Goal: Transaction & Acquisition: Purchase product/service

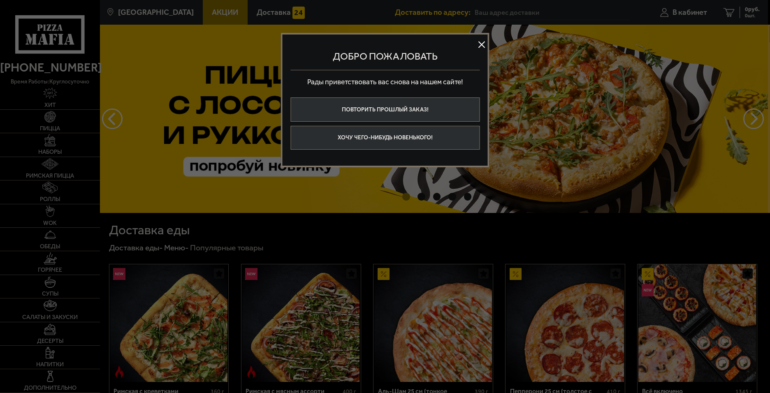
click at [482, 44] on button at bounding box center [482, 44] width 12 height 12
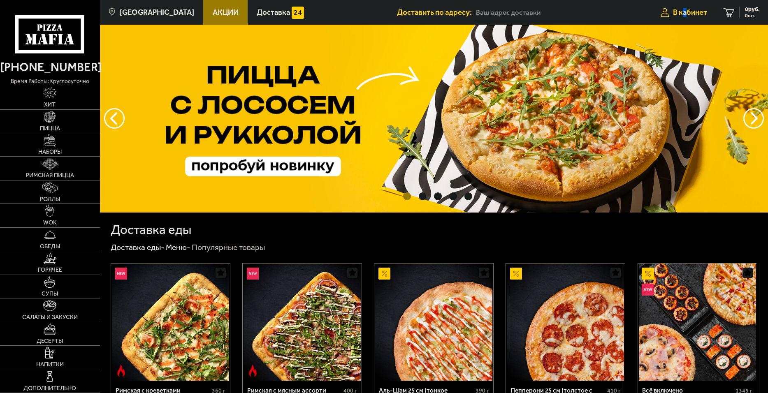
click at [687, 17] on link "В кабинет" at bounding box center [683, 12] width 63 height 25
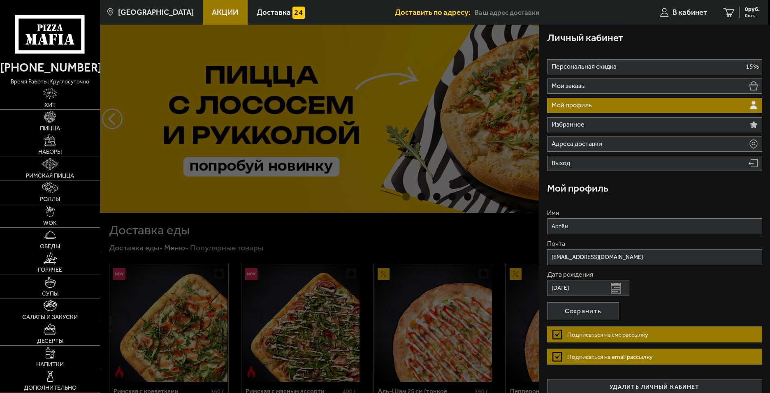
drag, startPoint x: 471, startPoint y: 207, endPoint x: 491, endPoint y: 167, distance: 45.4
click at [472, 207] on div at bounding box center [485, 221] width 770 height 393
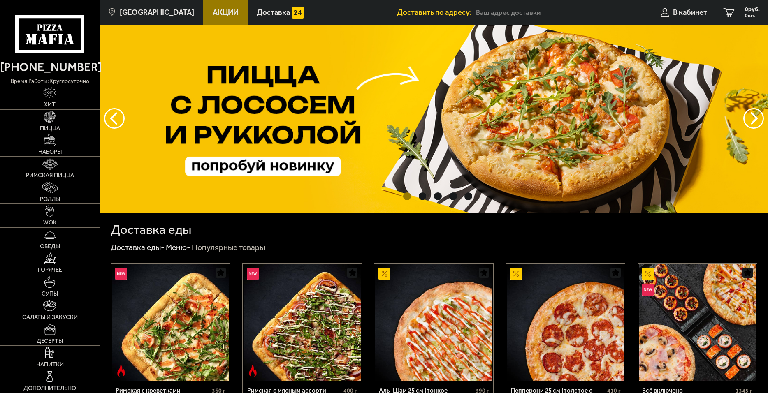
click at [540, 16] on input "text" at bounding box center [552, 12] width 153 height 15
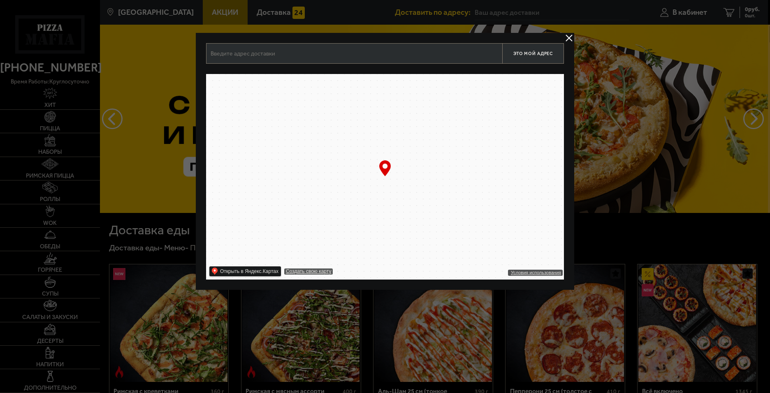
type input "[STREET_ADDRESS]"
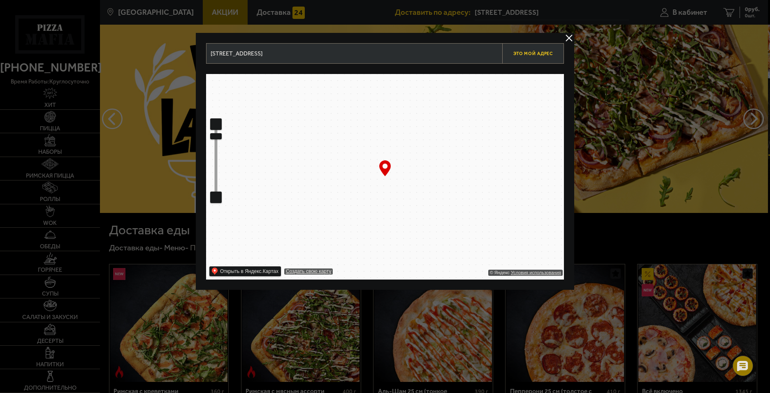
click at [541, 52] on span "Это мой адрес" at bounding box center [532, 53] width 39 height 5
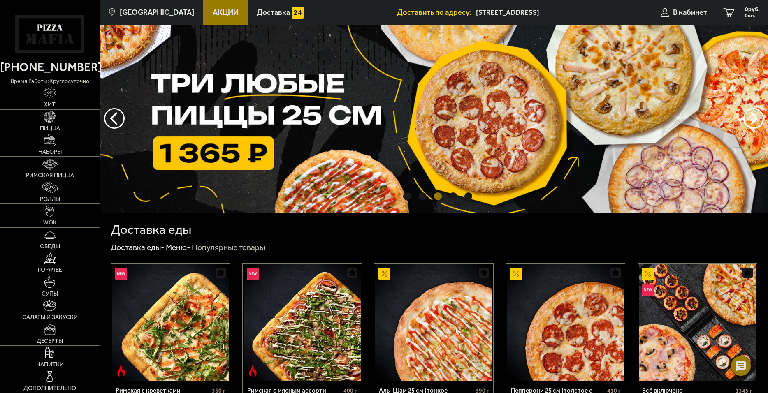
click at [220, 12] on span "Акции" at bounding box center [226, 13] width 26 height 8
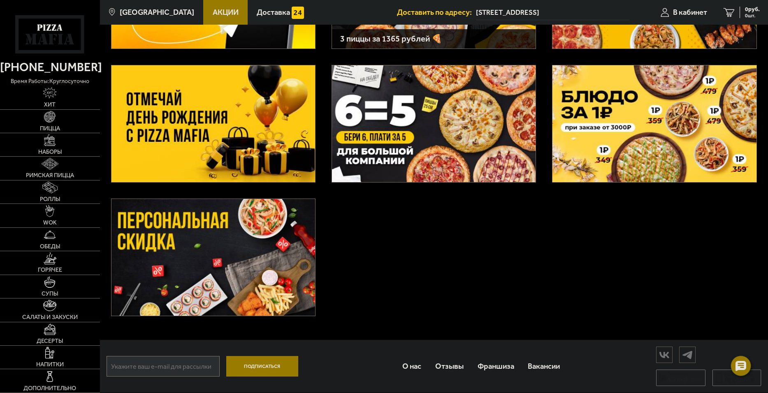
scroll to position [145, 0]
click at [46, 225] on span "WOK" at bounding box center [50, 223] width 14 height 6
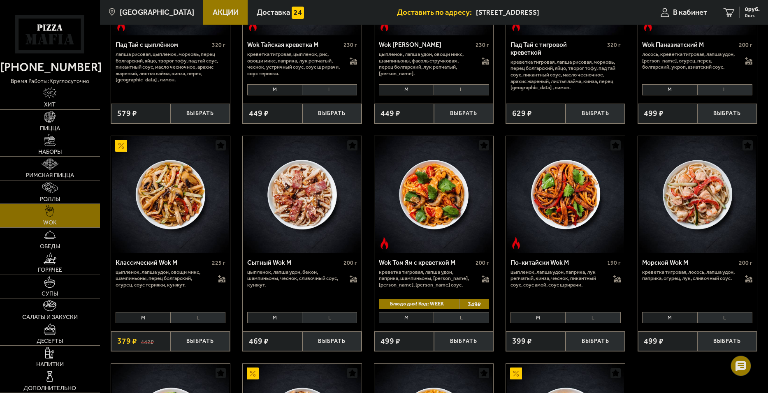
scroll to position [165, 0]
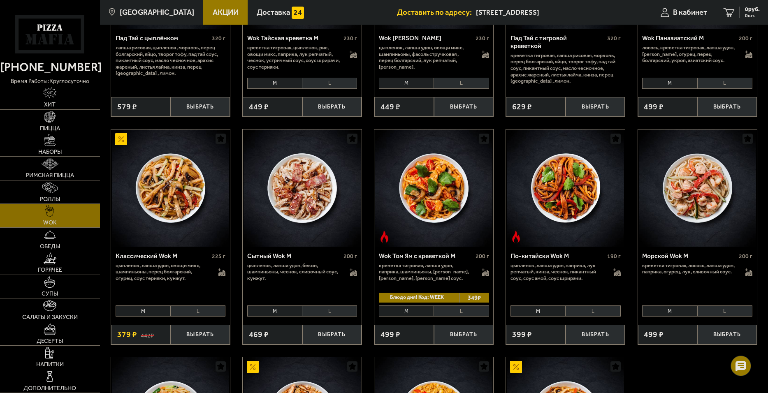
click at [341, 317] on li "L" at bounding box center [329, 312] width 55 height 12
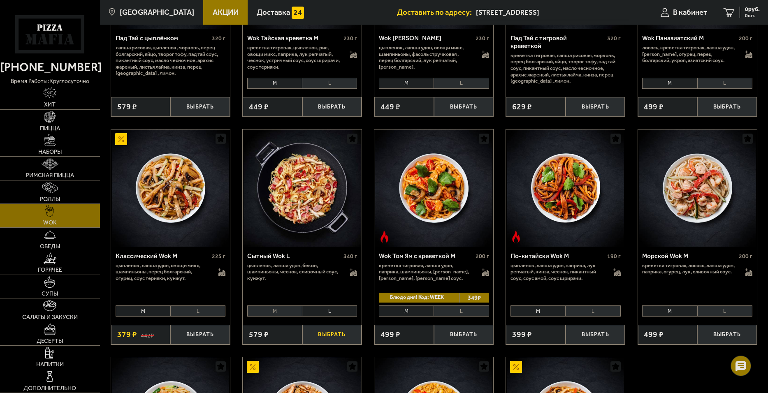
click at [339, 337] on button "Выбрать" at bounding box center [332, 335] width 60 height 20
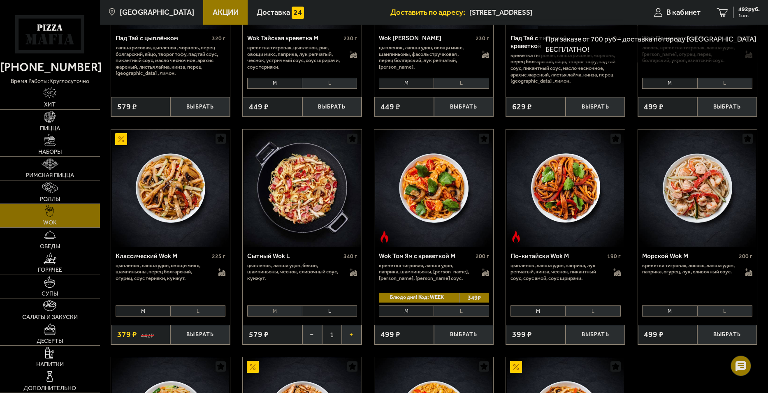
click at [354, 335] on button "+" at bounding box center [352, 335] width 20 height 20
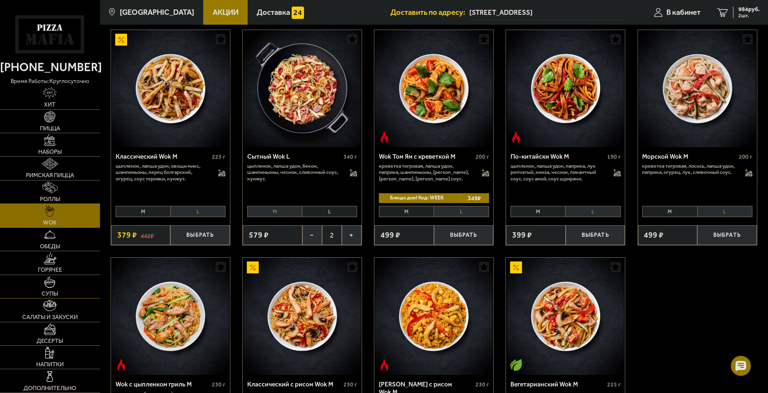
scroll to position [329, 0]
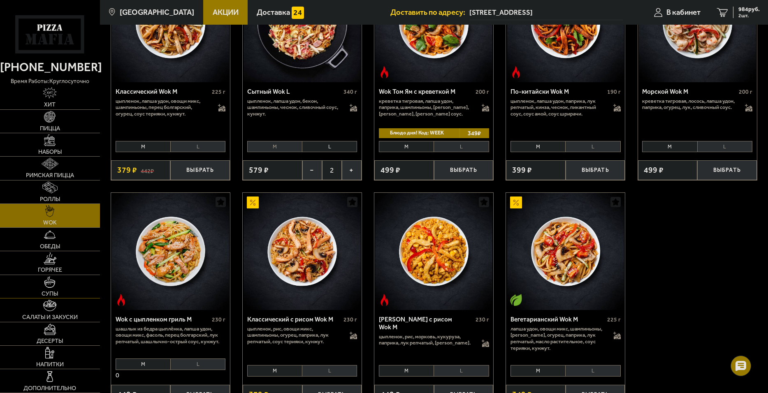
click at [47, 296] on span "Супы" at bounding box center [50, 294] width 16 height 6
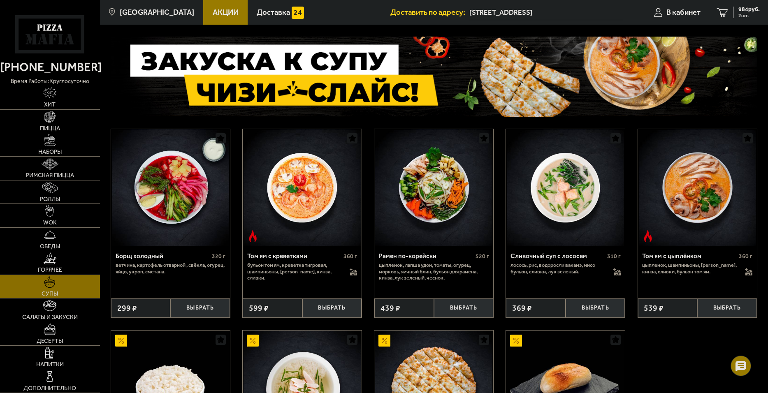
scroll to position [41, 0]
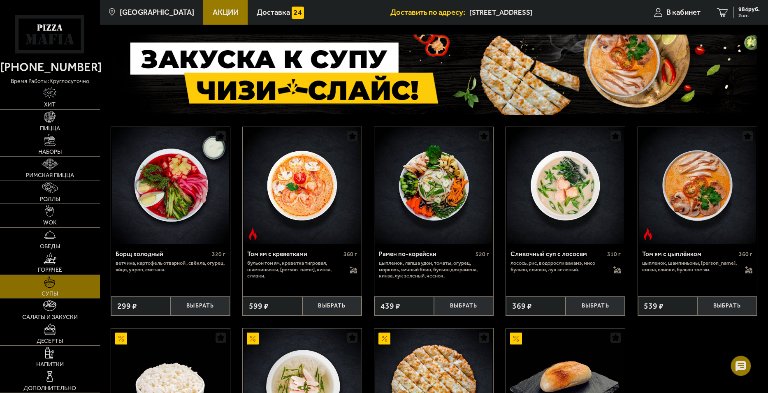
click at [62, 319] on span "Салаты и закуски" at bounding box center [50, 318] width 56 height 6
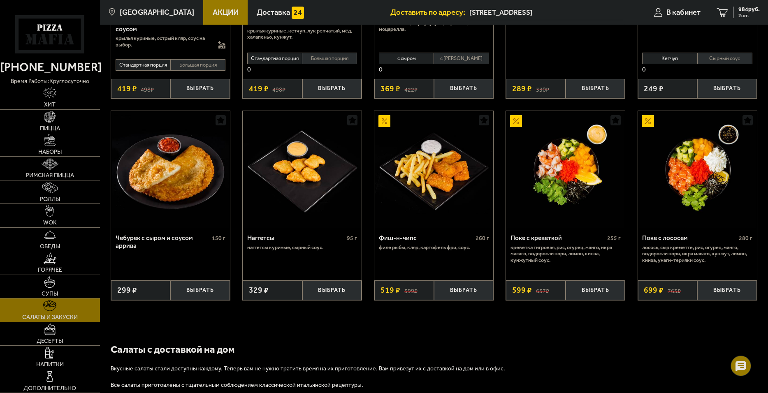
scroll to position [411, 0]
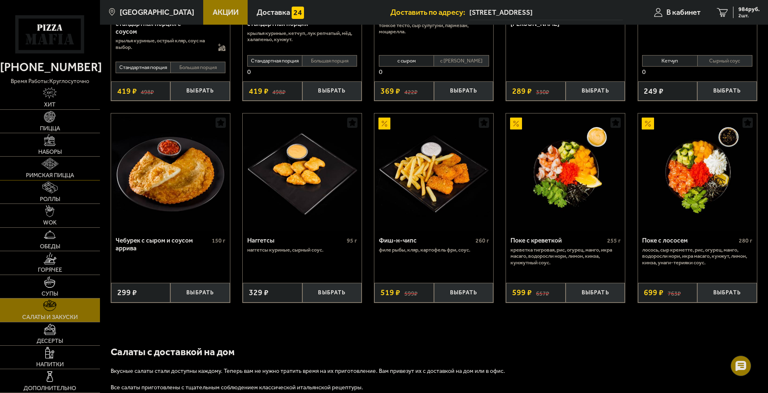
click at [48, 165] on img at bounding box center [50, 164] width 16 height 12
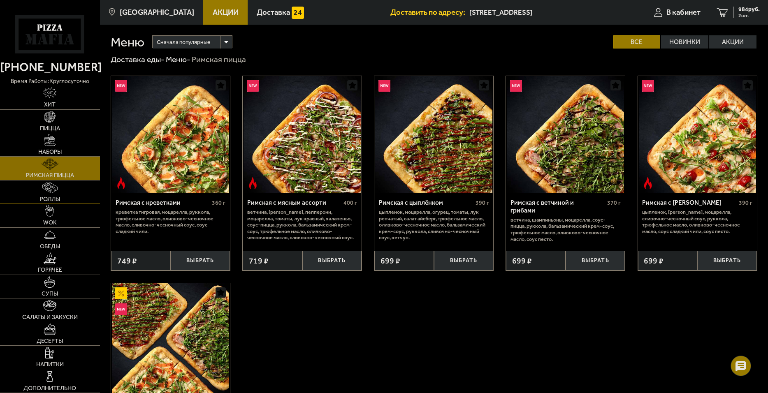
click at [47, 195] on link "Роллы" at bounding box center [50, 192] width 100 height 23
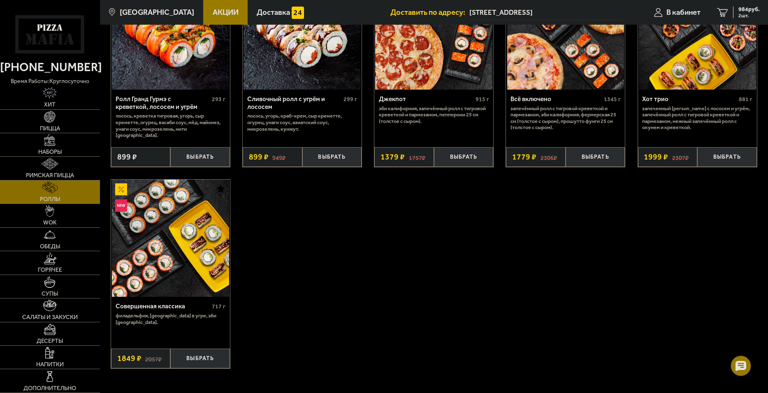
scroll to position [535, 0]
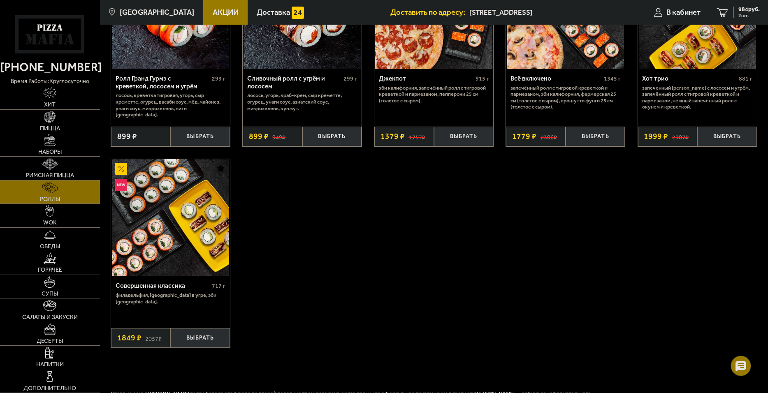
click at [48, 119] on img at bounding box center [50, 117] width 12 height 12
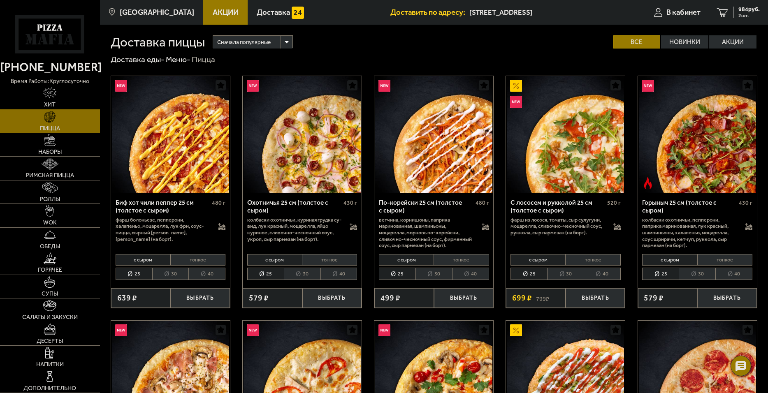
click at [55, 103] on span "Хит" at bounding box center [50, 105] width 12 height 6
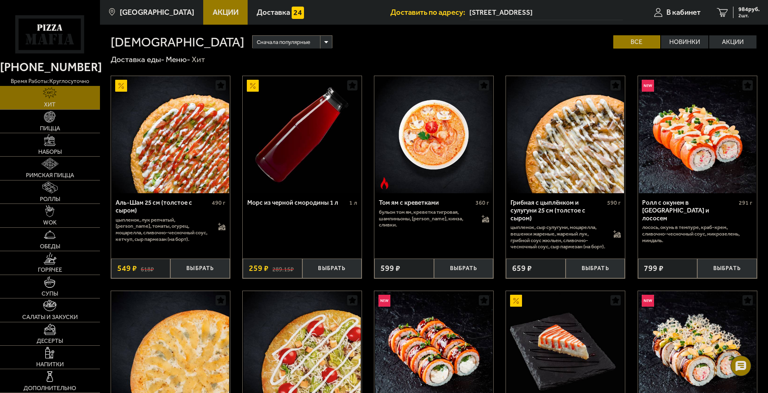
click at [210, 19] on link "Акции" at bounding box center [225, 12] width 44 height 25
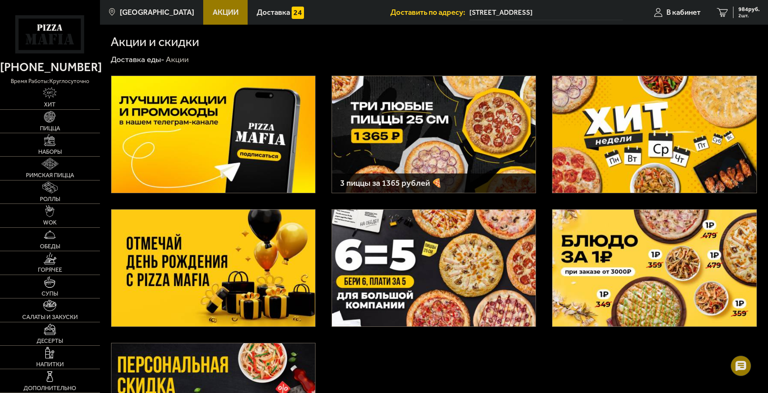
click at [683, 157] on img at bounding box center [655, 134] width 204 height 117
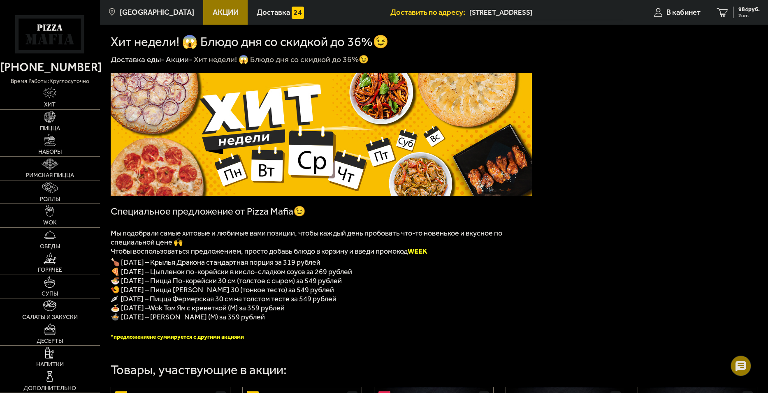
click at [213, 14] on span "Акции" at bounding box center [226, 13] width 26 height 8
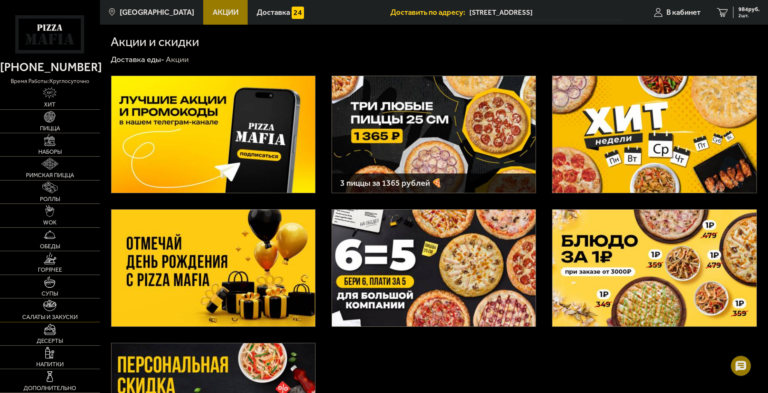
click at [47, 315] on span "Салаты и закуски" at bounding box center [50, 318] width 56 height 6
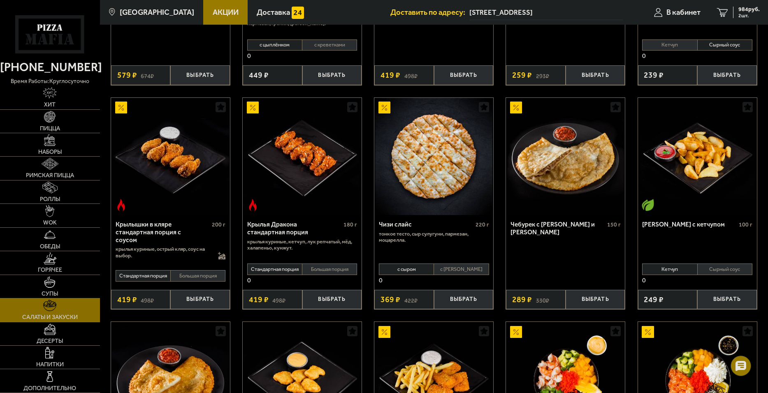
scroll to position [206, 0]
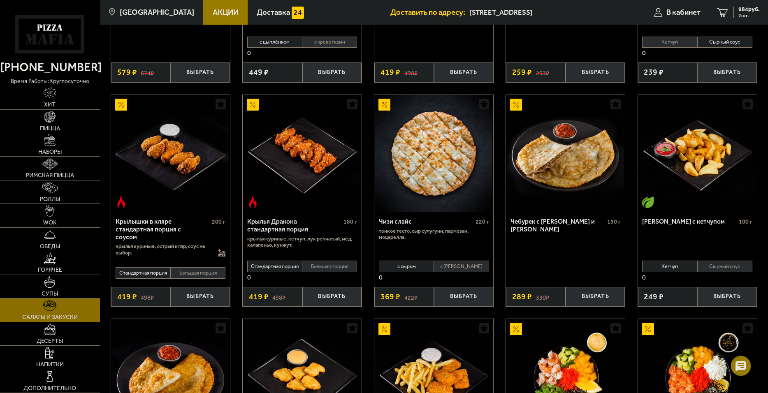
click at [59, 118] on link "Пицца" at bounding box center [50, 121] width 100 height 23
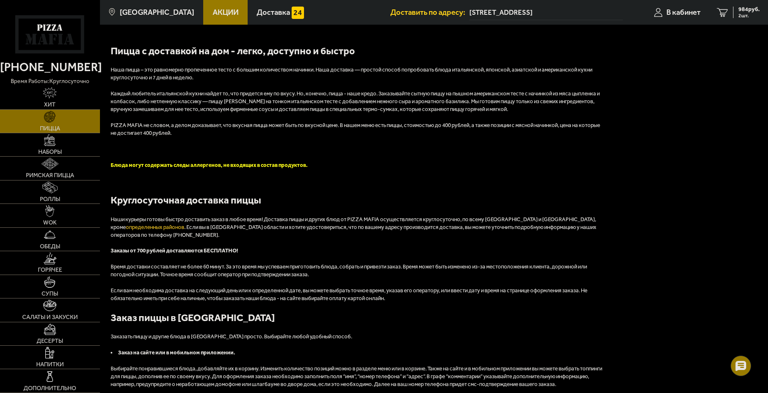
scroll to position [1769, 0]
click at [54, 304] on img at bounding box center [49, 306] width 13 height 12
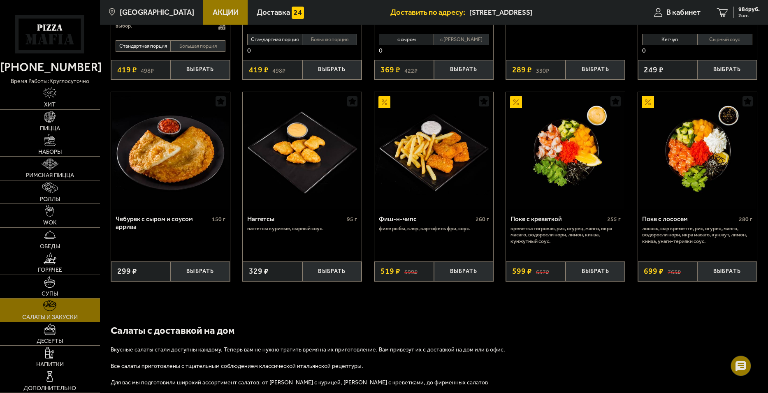
scroll to position [453, 0]
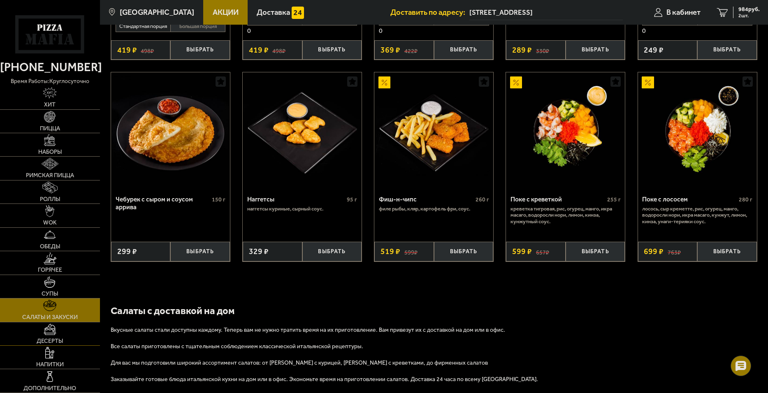
click at [46, 344] on span "Десерты" at bounding box center [50, 342] width 26 height 6
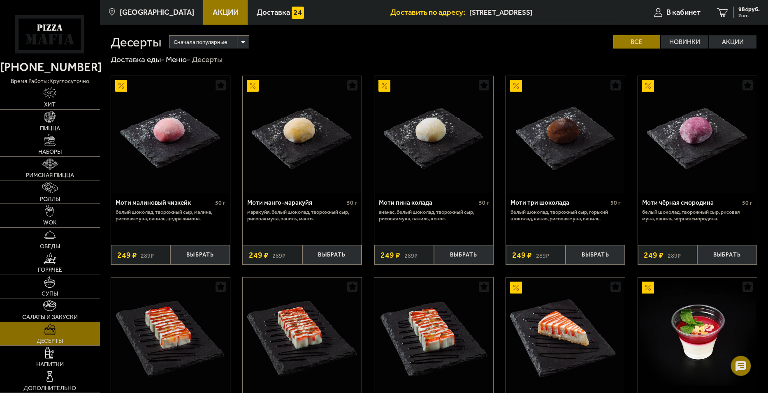
click at [47, 354] on img at bounding box center [49, 353] width 9 height 12
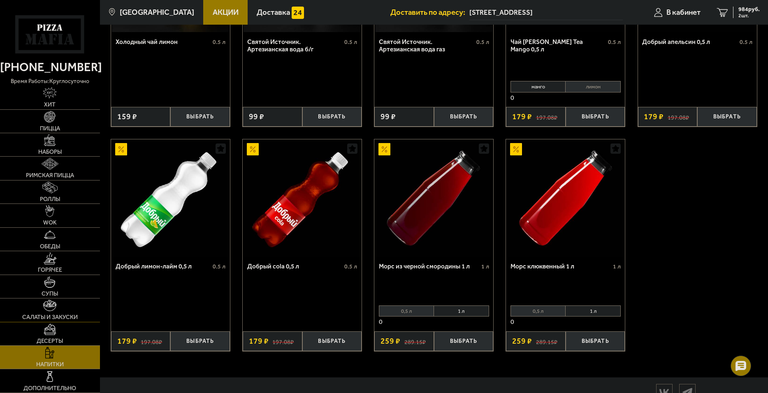
scroll to position [370, 0]
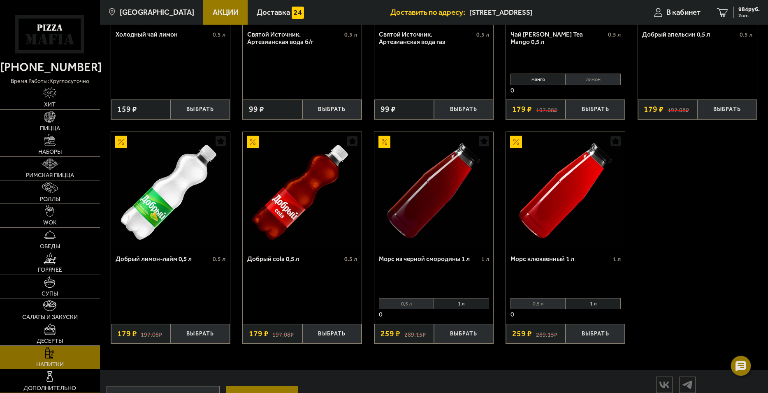
click at [40, 369] on ul "Хит Пицца Наборы Римская пицца Роллы WOK Обеды Горячее Супы Салаты и закуски Де…" at bounding box center [50, 239] width 100 height 307
click at [65, 334] on link "Десерты" at bounding box center [50, 334] width 100 height 23
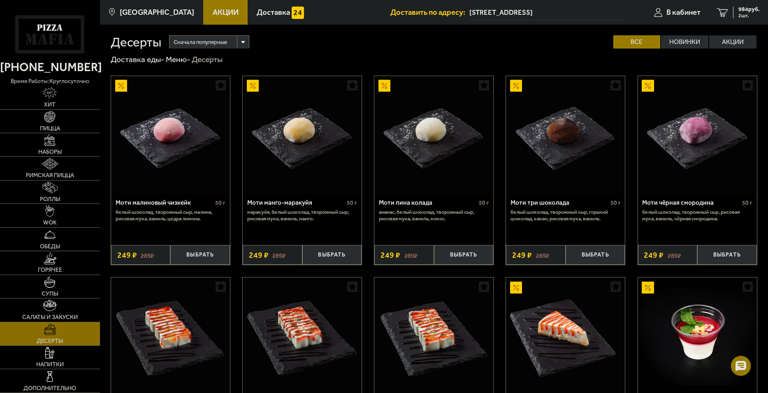
click at [65, 308] on link "Салаты и закуски" at bounding box center [50, 310] width 100 height 23
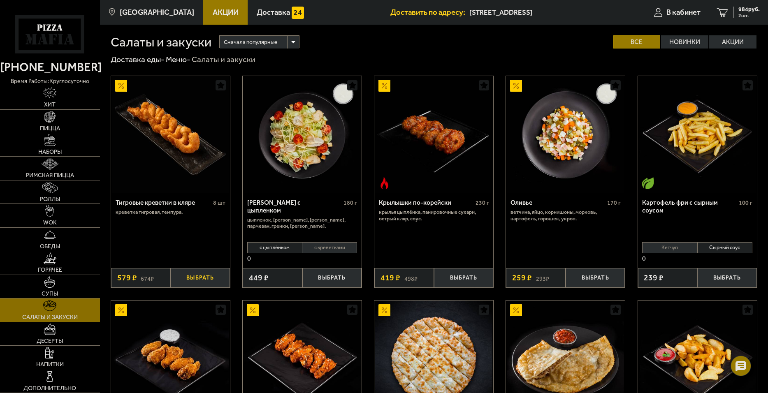
click at [204, 277] on button "Выбрать" at bounding box center [200, 278] width 60 height 20
click at [54, 131] on span "Пицца" at bounding box center [50, 129] width 20 height 6
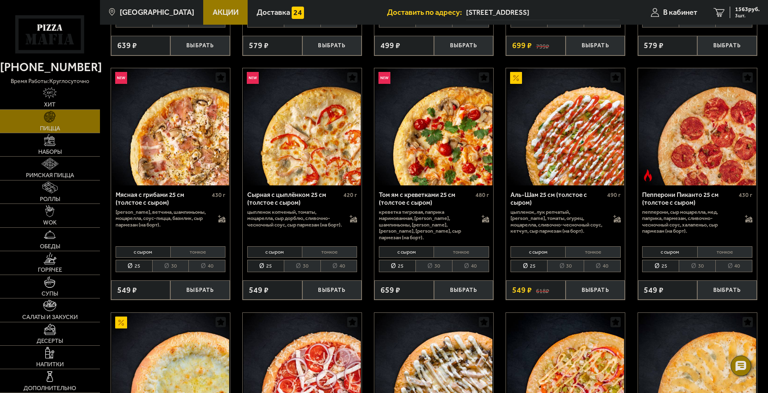
scroll to position [288, 0]
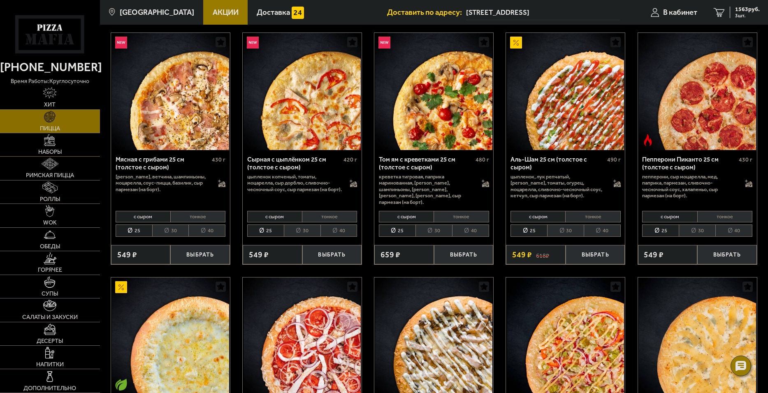
click at [56, 142] on img at bounding box center [50, 141] width 12 height 12
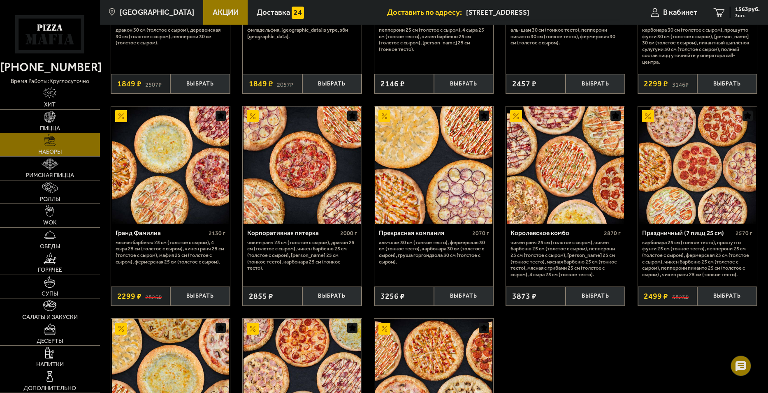
scroll to position [1028, 0]
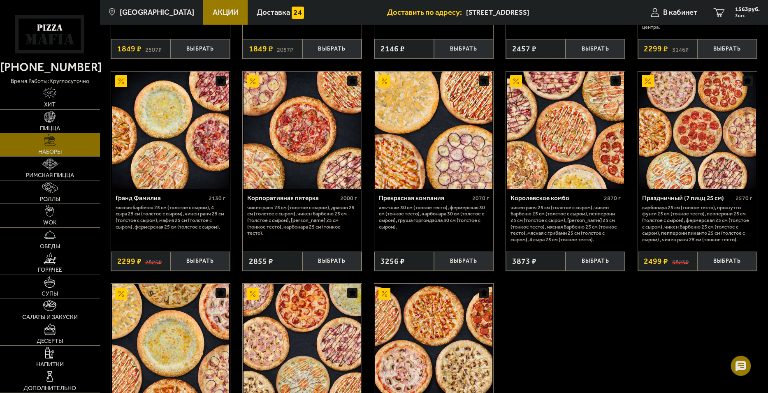
click at [79, 130] on link "Пицца" at bounding box center [50, 121] width 100 height 23
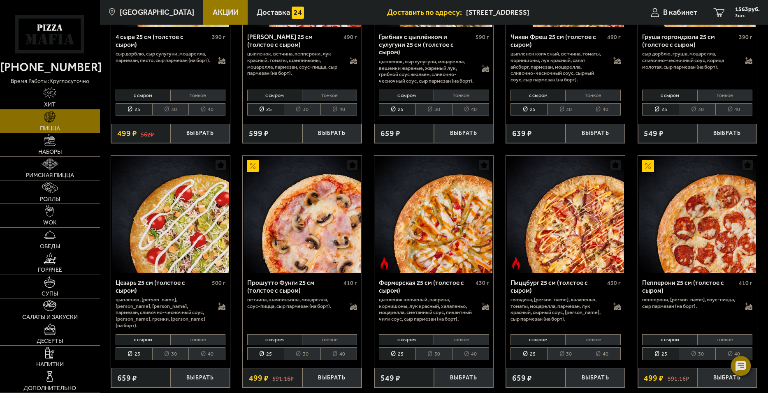
scroll to position [699, 0]
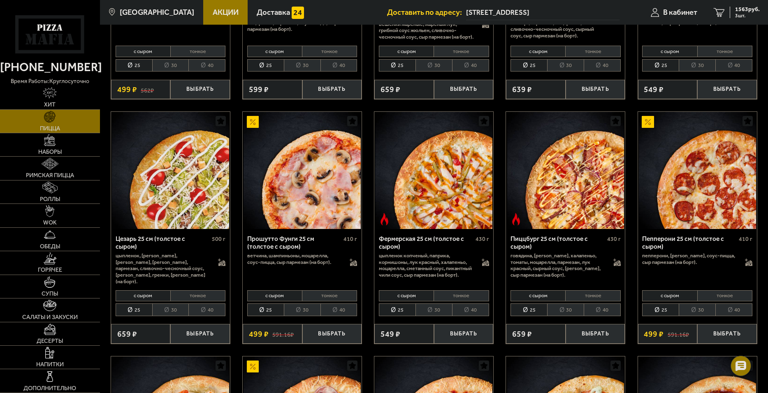
click at [442, 300] on li "тонкое" at bounding box center [461, 296] width 55 height 12
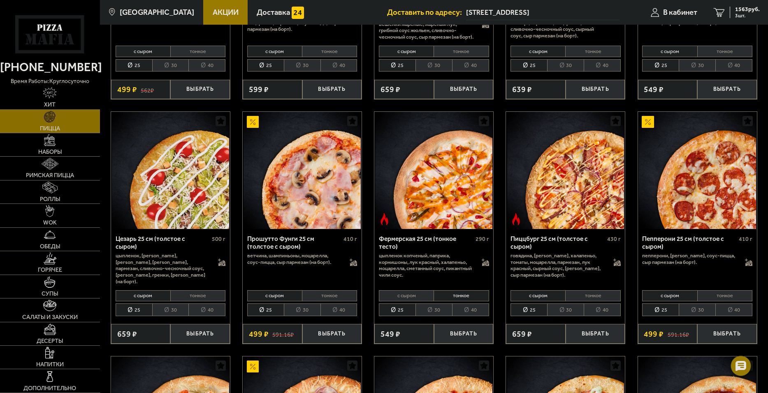
click at [413, 292] on li "с сыром" at bounding box center [406, 296] width 55 height 12
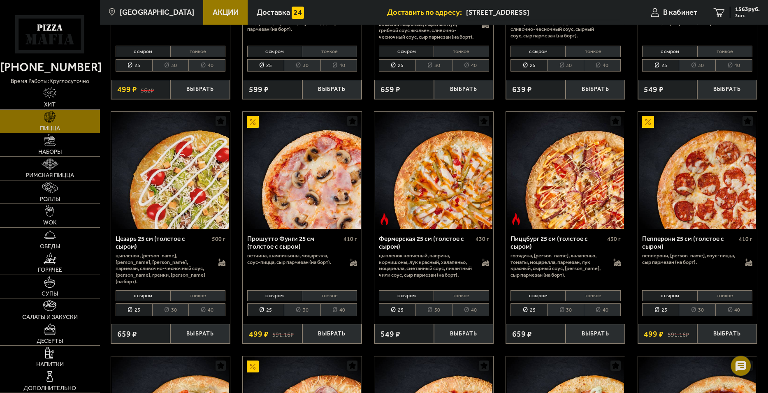
click at [455, 288] on div "Фермерская 25 см (толстое с сыром) 430 г цыпленок копченый, паприка, корнишоны,…" at bounding box center [433, 258] width 119 height 58
click at [455, 297] on li "тонкое" at bounding box center [461, 296] width 55 height 12
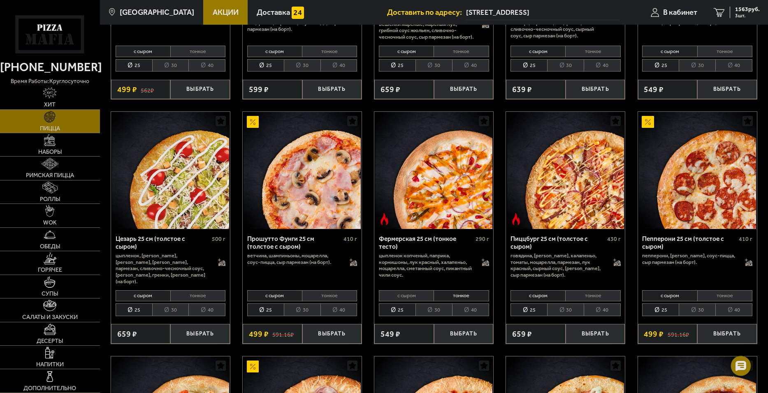
click at [414, 293] on li "с сыром" at bounding box center [406, 296] width 55 height 12
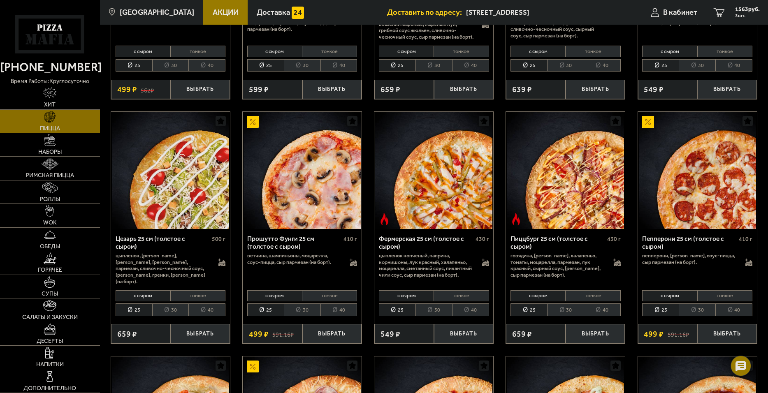
click at [429, 310] on li "30" at bounding box center [434, 310] width 37 height 13
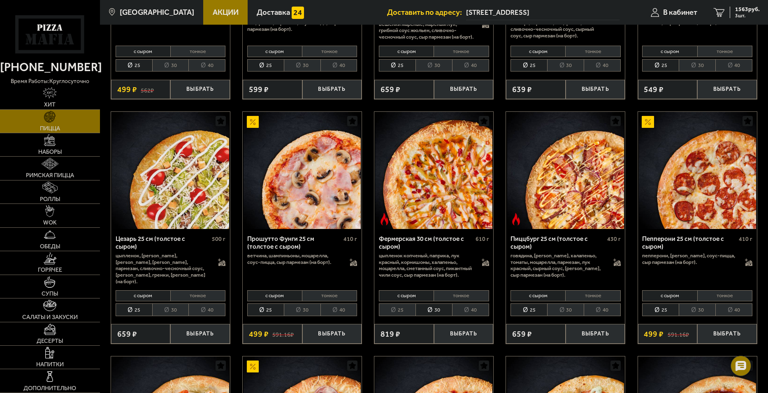
click at [473, 310] on li "40" at bounding box center [470, 310] width 37 height 13
click at [432, 312] on li "30" at bounding box center [434, 310] width 37 height 13
click at [407, 311] on li "25" at bounding box center [397, 310] width 37 height 13
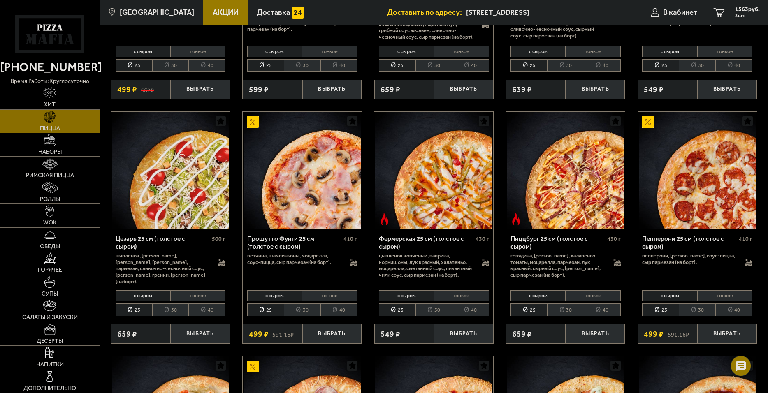
click at [434, 309] on li "30" at bounding box center [434, 310] width 37 height 13
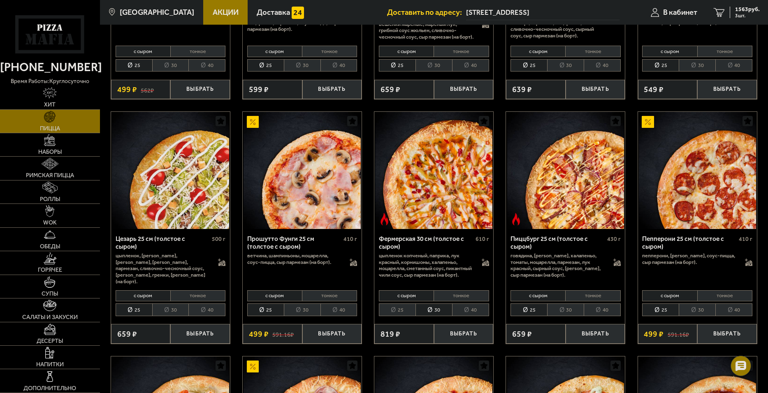
click at [470, 309] on li "40" at bounding box center [470, 310] width 37 height 13
click at [434, 310] on li "30" at bounding box center [434, 310] width 37 height 13
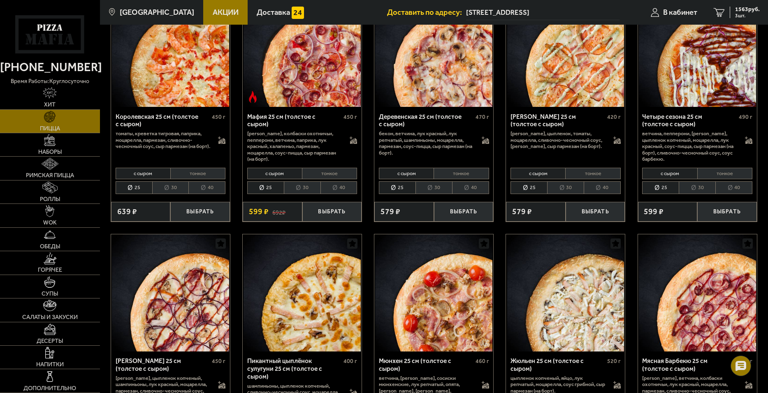
scroll to position [1070, 0]
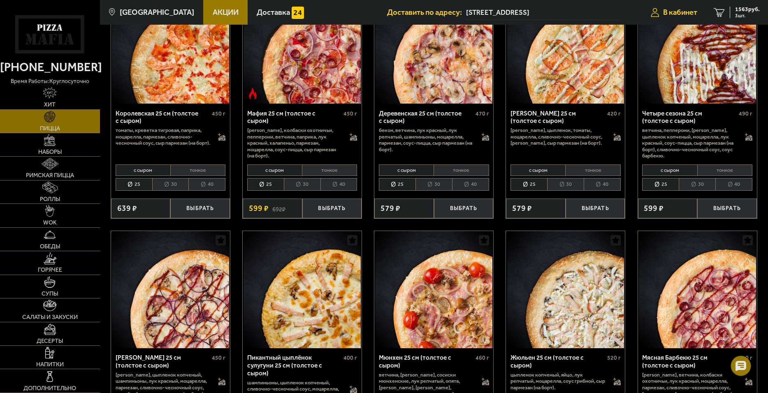
click at [679, 17] on link "В кабинет" at bounding box center [674, 12] width 63 height 25
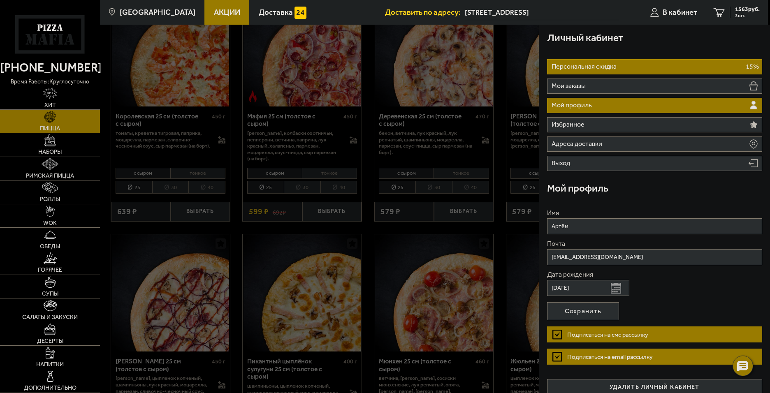
click at [592, 68] on p "Персональная скидка" at bounding box center [585, 66] width 67 height 7
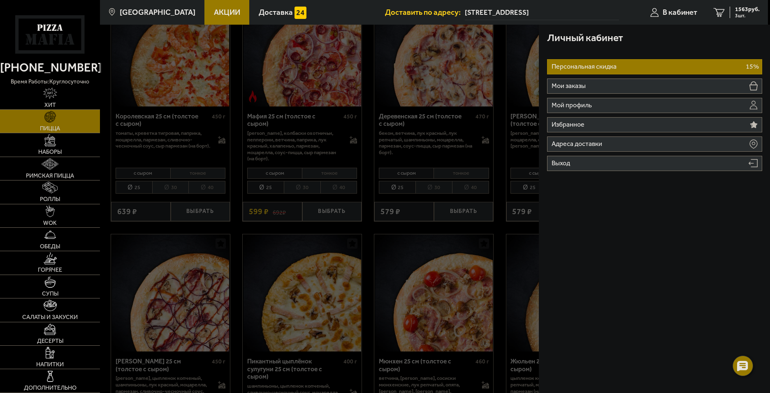
click at [491, 258] on div at bounding box center [485, 221] width 770 height 393
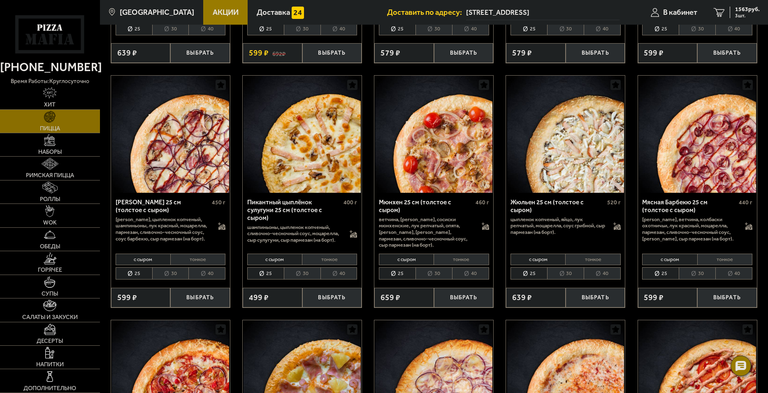
scroll to position [1234, 0]
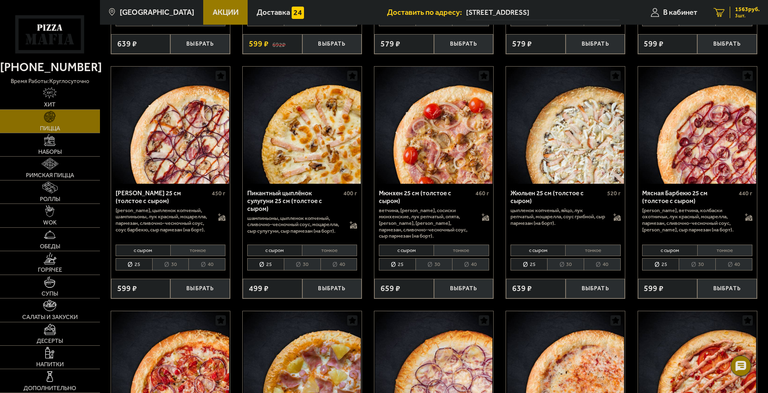
click at [732, 14] on div "1563 руб. 3 шт." at bounding box center [745, 13] width 30 height 12
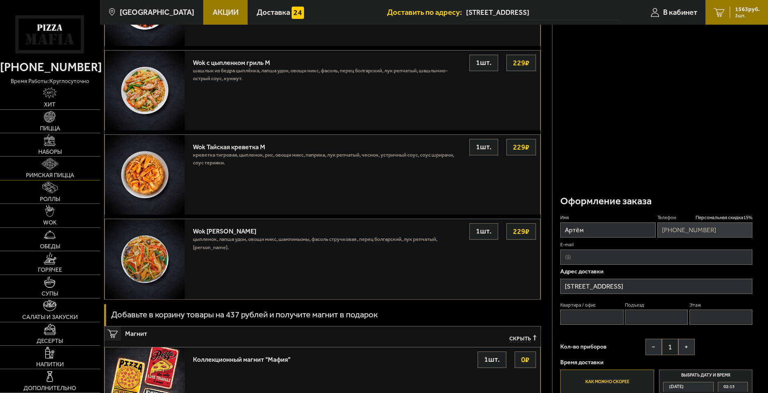
scroll to position [808, 0]
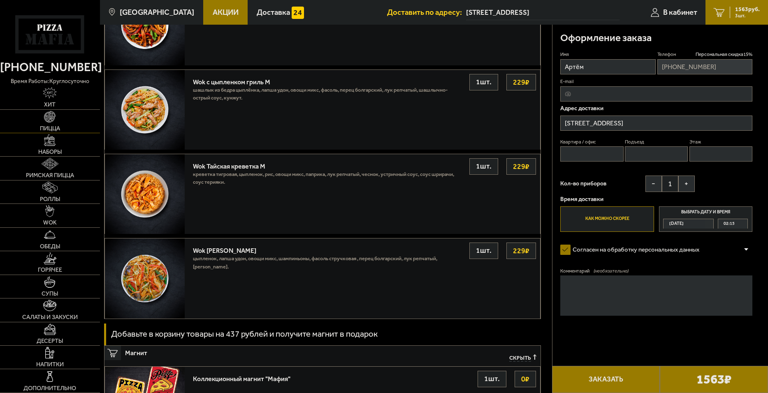
click at [84, 118] on link "Пицца" at bounding box center [50, 121] width 100 height 23
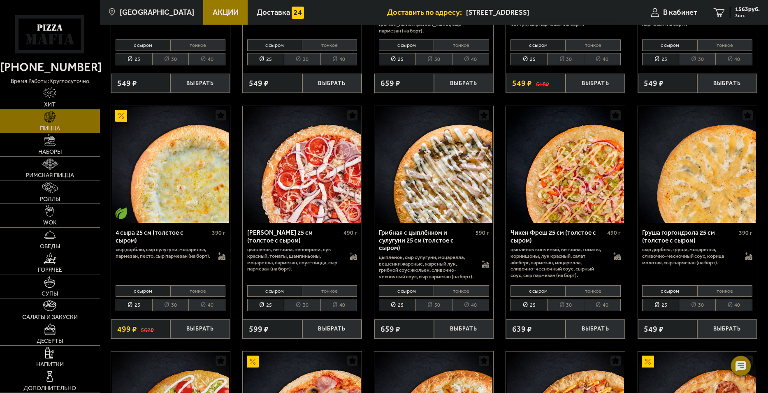
scroll to position [494, 0]
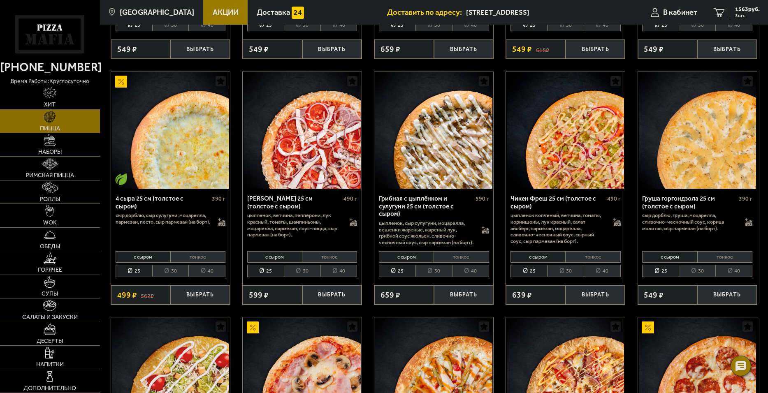
click at [58, 150] on span "Наборы" at bounding box center [49, 152] width 23 height 6
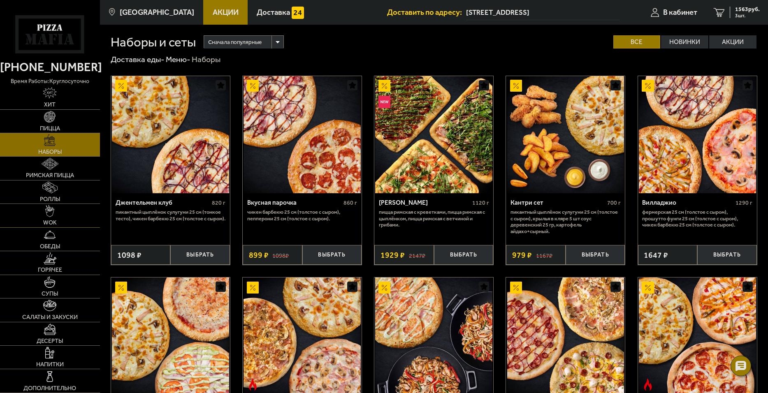
click at [50, 227] on link "WOK" at bounding box center [50, 215] width 100 height 23
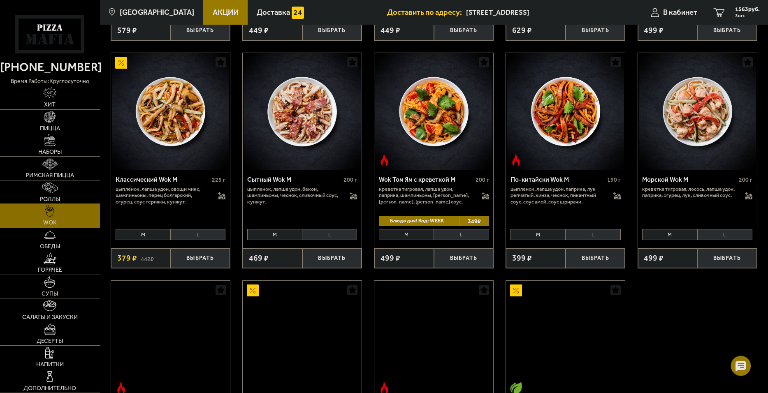
scroll to position [247, 0]
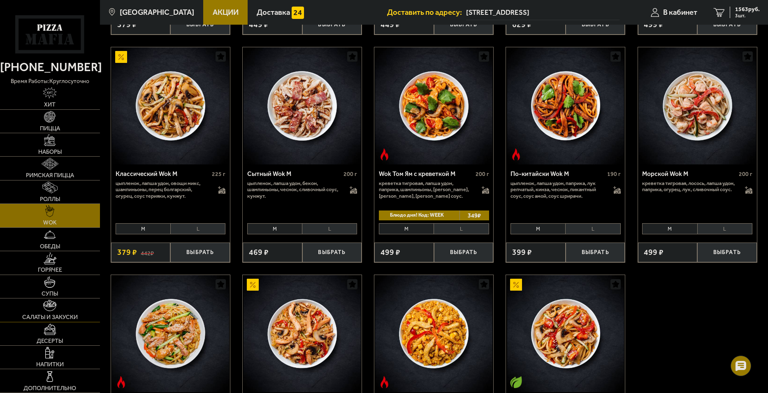
click at [63, 307] on link "Салаты и закуски" at bounding box center [50, 310] width 100 height 23
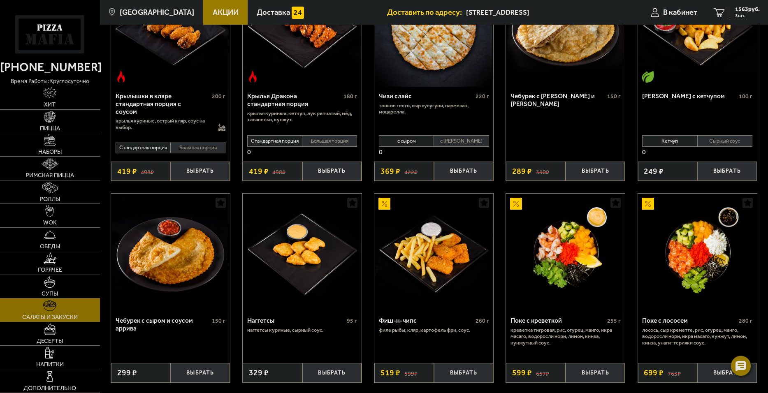
scroll to position [329, 0]
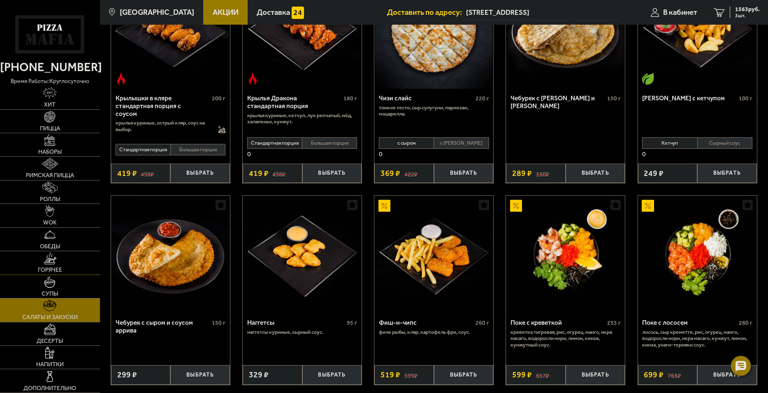
click at [45, 263] on img at bounding box center [50, 259] width 13 height 12
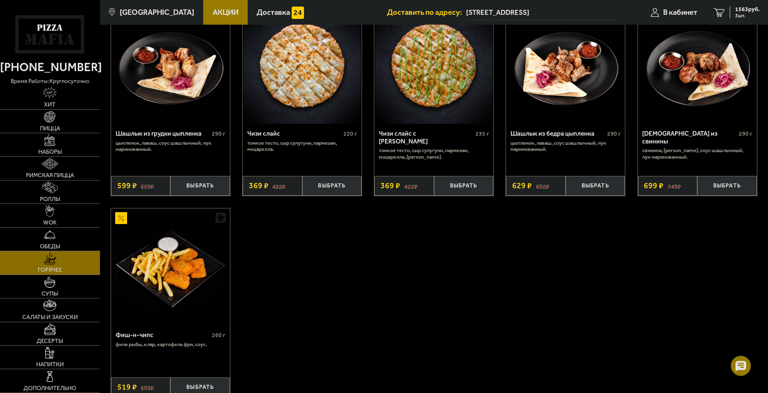
scroll to position [567, 0]
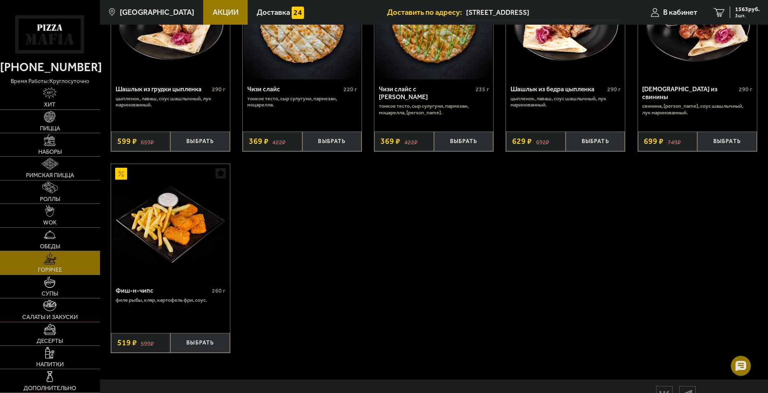
click at [44, 311] on img at bounding box center [49, 306] width 13 height 12
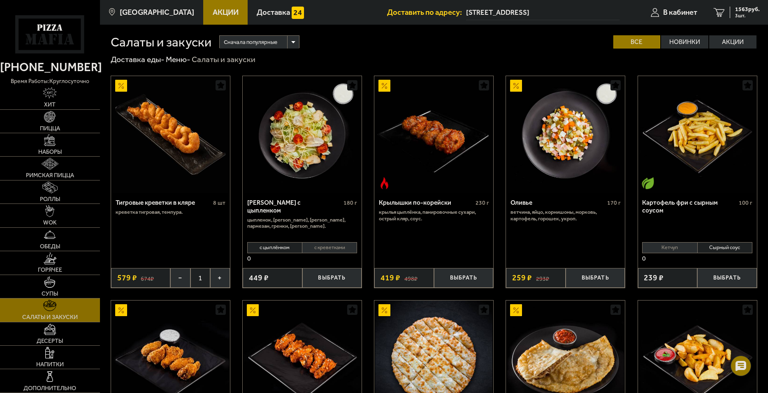
click at [168, 276] on div "674 ₽ 579 ₽" at bounding box center [141, 278] width 60 height 20
click at [181, 273] on button "−" at bounding box center [180, 278] width 20 height 20
click at [70, 271] on link "Горячее" at bounding box center [50, 262] width 100 height 23
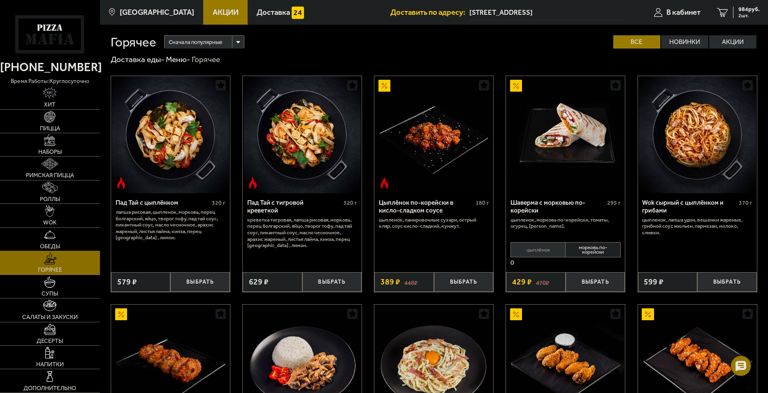
click at [67, 240] on link "Обеды" at bounding box center [50, 239] width 100 height 23
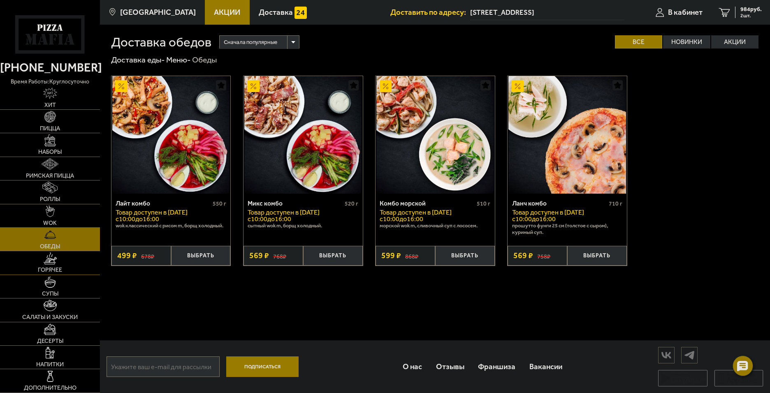
click at [62, 258] on link "Горячее" at bounding box center [50, 262] width 100 height 23
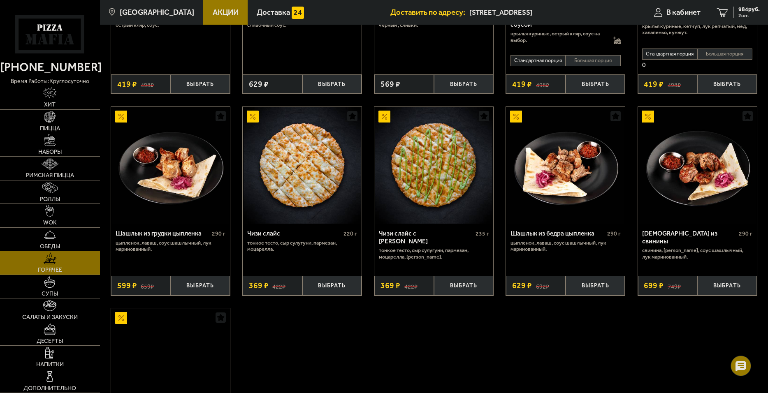
scroll to position [453, 0]
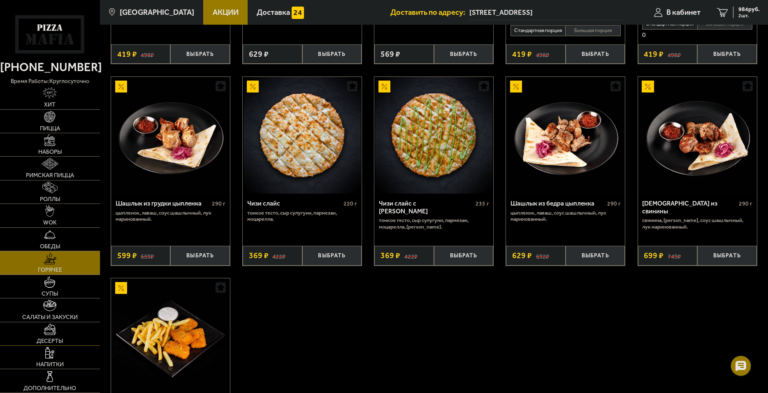
click at [30, 340] on link "Десерты" at bounding box center [50, 334] width 100 height 23
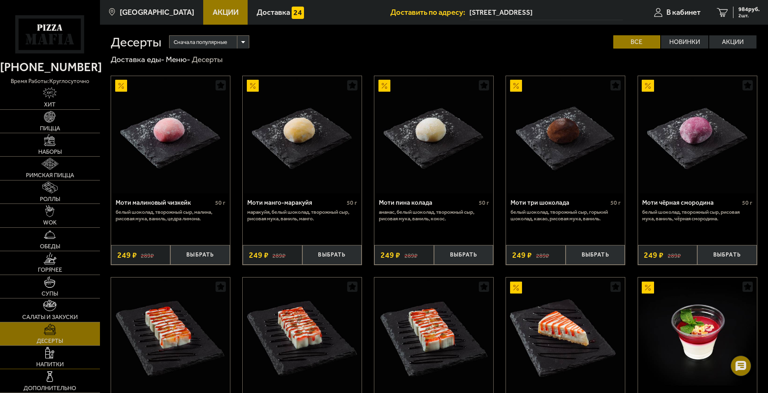
click at [60, 362] on span "Напитки" at bounding box center [50, 365] width 28 height 6
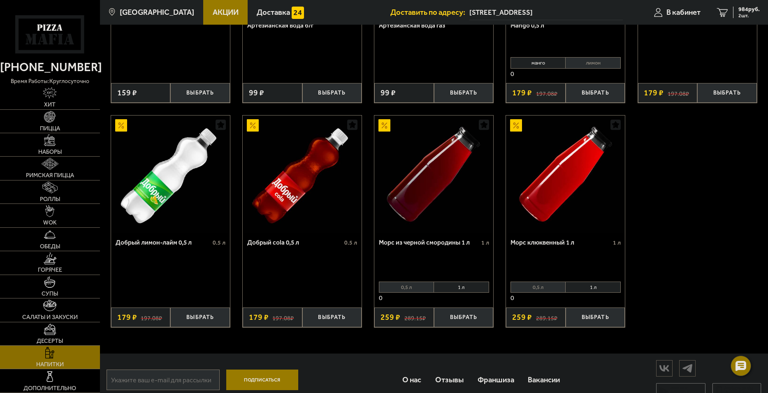
scroll to position [402, 0]
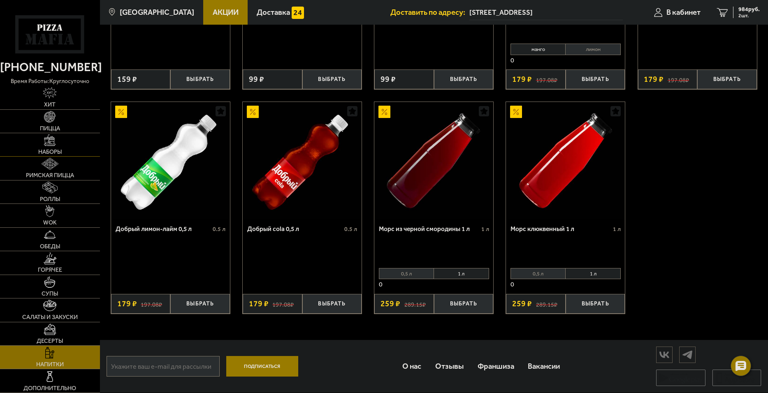
click at [42, 153] on span "Наборы" at bounding box center [49, 152] width 23 height 6
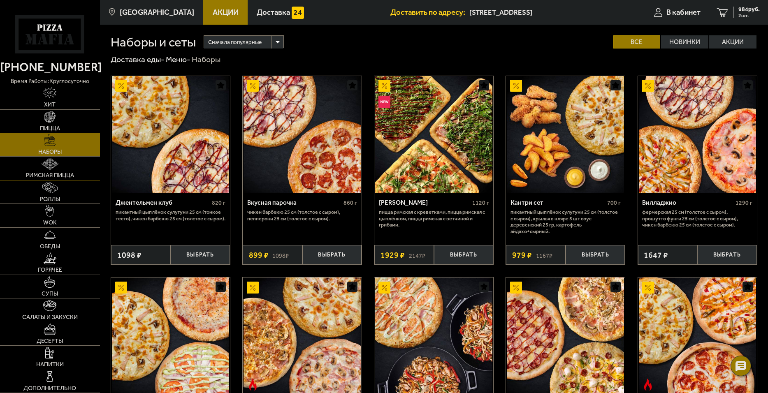
click at [18, 166] on link "Римская пицца" at bounding box center [50, 168] width 100 height 23
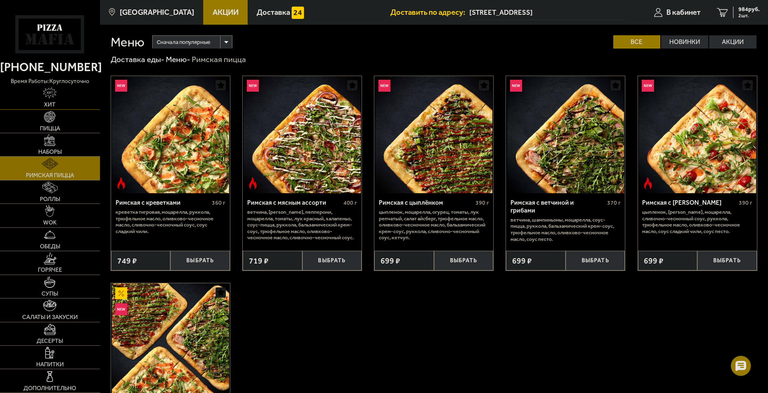
click at [60, 97] on link "Хит" at bounding box center [50, 97] width 100 height 23
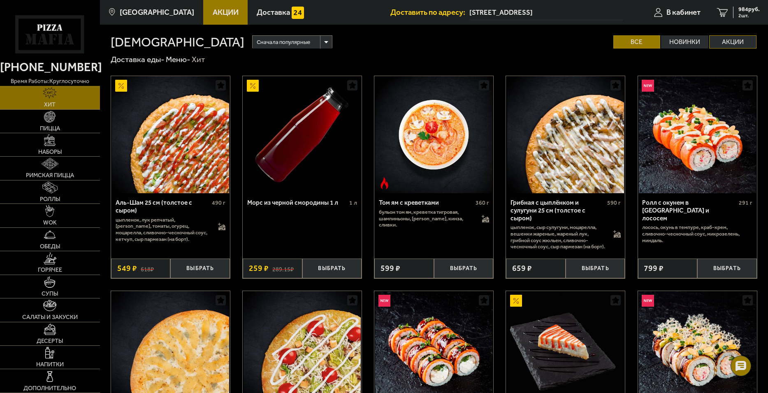
click at [731, 47] on label "Акции" at bounding box center [732, 41] width 47 height 13
click at [0, 0] on input "Акции" at bounding box center [0, 0] width 0 height 0
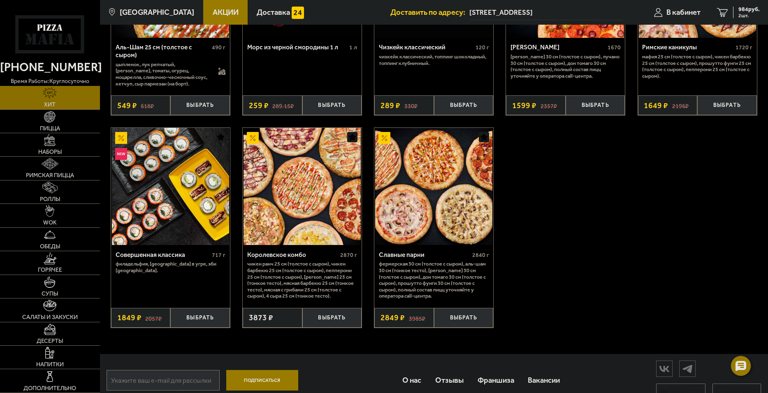
scroll to position [165, 0]
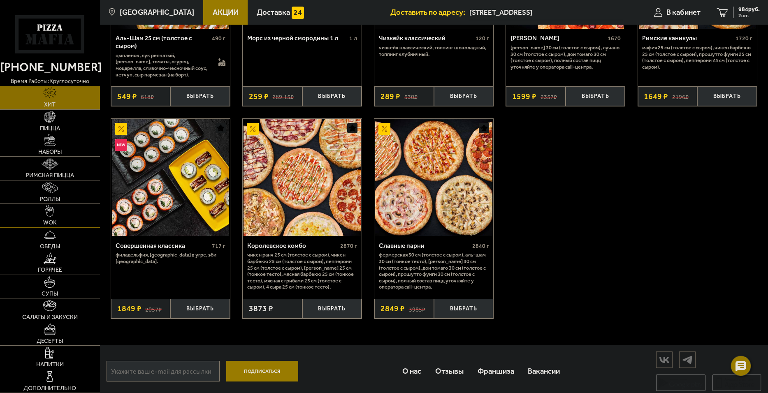
click at [67, 221] on link "WOK" at bounding box center [50, 215] width 100 height 23
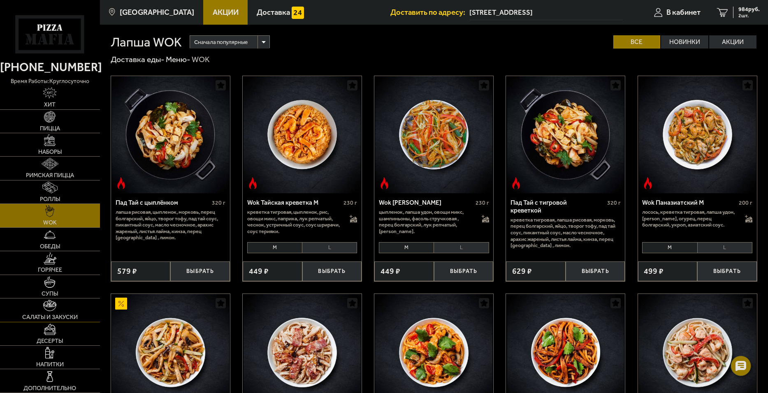
click at [61, 310] on link "Салаты и закуски" at bounding box center [50, 310] width 100 height 23
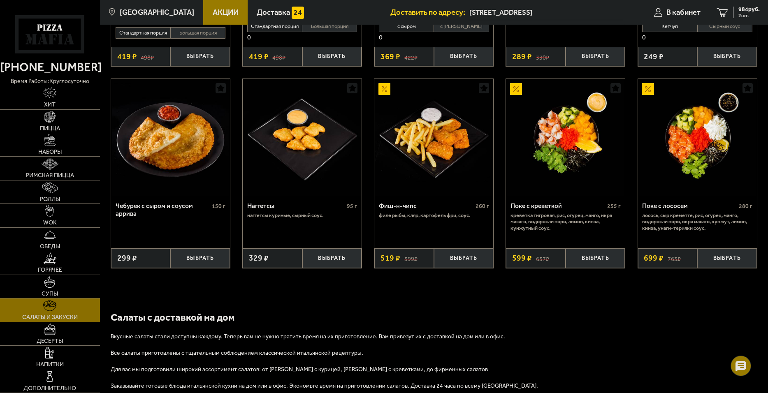
scroll to position [431, 0]
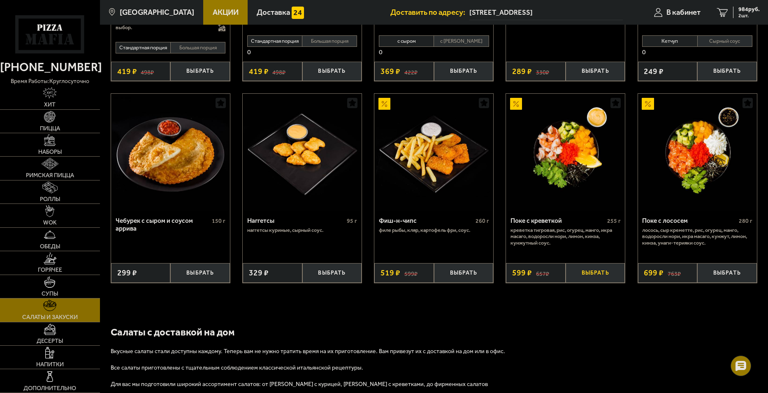
click at [599, 278] on button "Выбрать" at bounding box center [596, 273] width 60 height 20
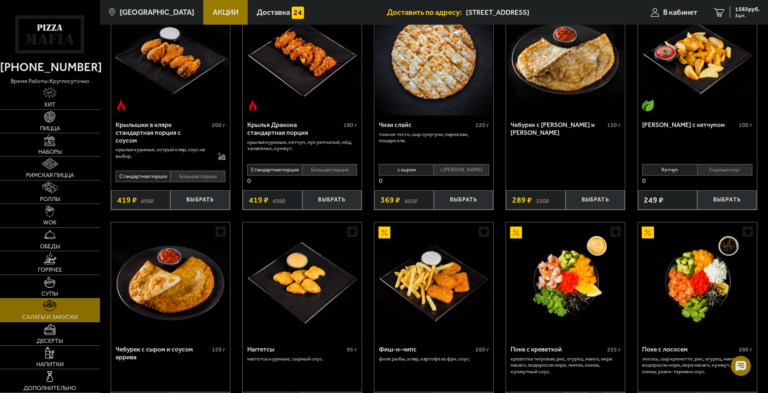
scroll to position [61, 0]
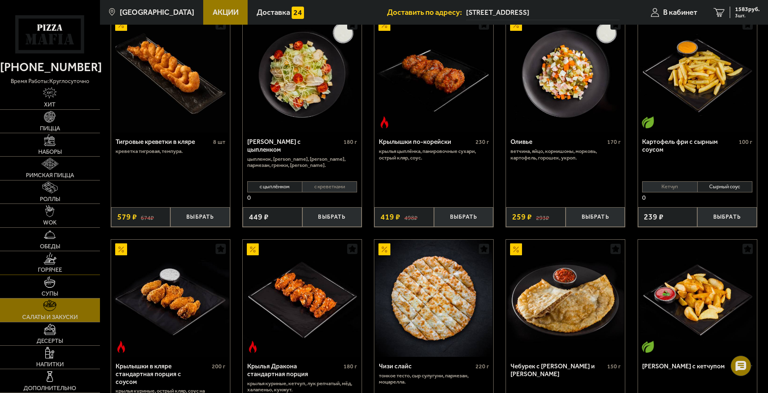
click at [47, 263] on img at bounding box center [50, 259] width 13 height 12
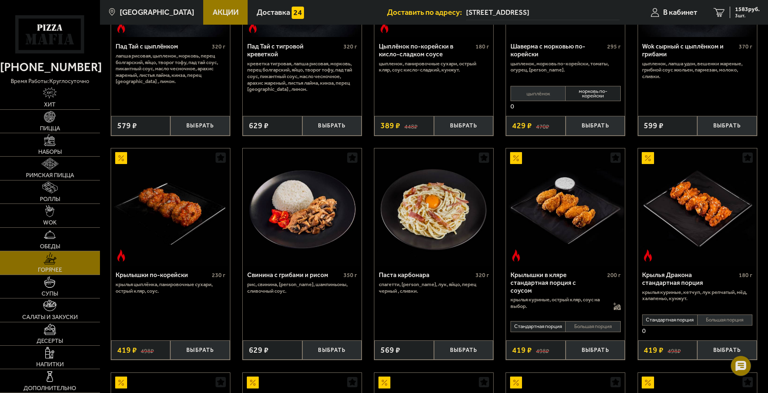
scroll to position [165, 0]
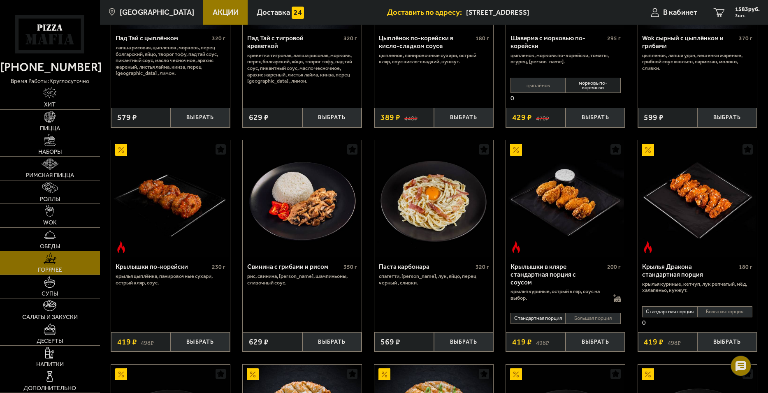
click at [57, 246] on span "Обеды" at bounding box center [50, 247] width 20 height 6
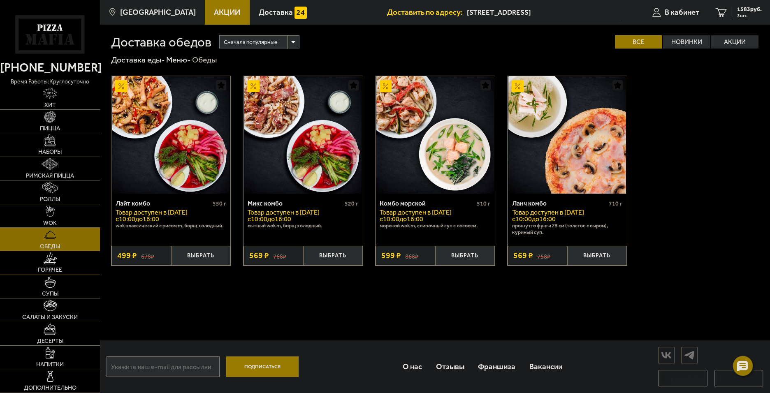
click at [58, 264] on link "Горячее" at bounding box center [50, 262] width 100 height 23
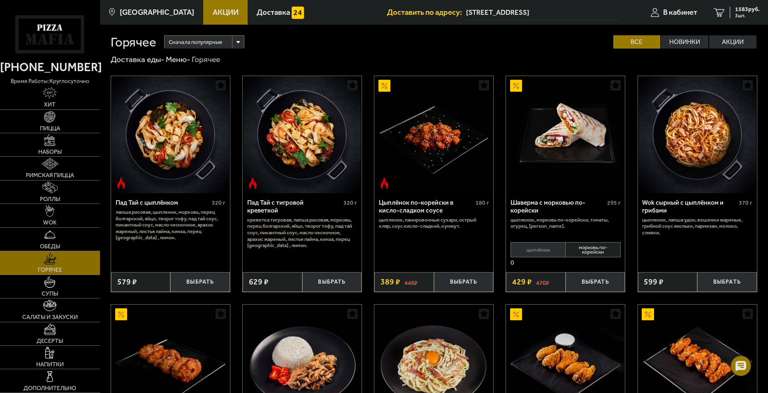
click at [55, 285] on img at bounding box center [50, 282] width 12 height 12
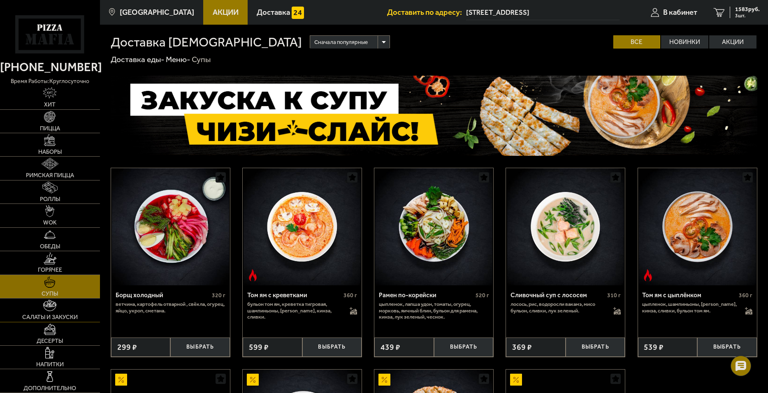
click at [51, 312] on link "Салаты и закуски" at bounding box center [50, 310] width 100 height 23
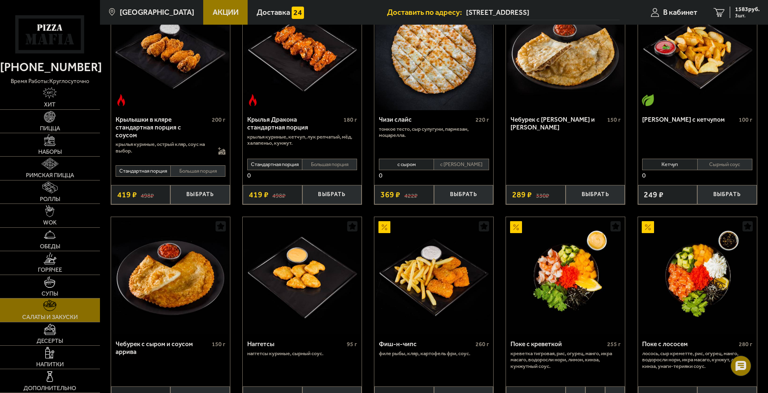
scroll to position [370, 0]
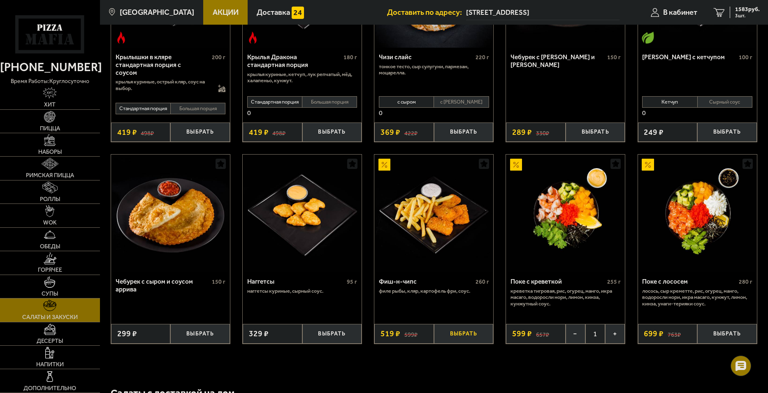
click at [469, 332] on button "Выбрать" at bounding box center [464, 334] width 60 height 20
click at [738, 12] on span "2102 руб." at bounding box center [747, 10] width 25 height 6
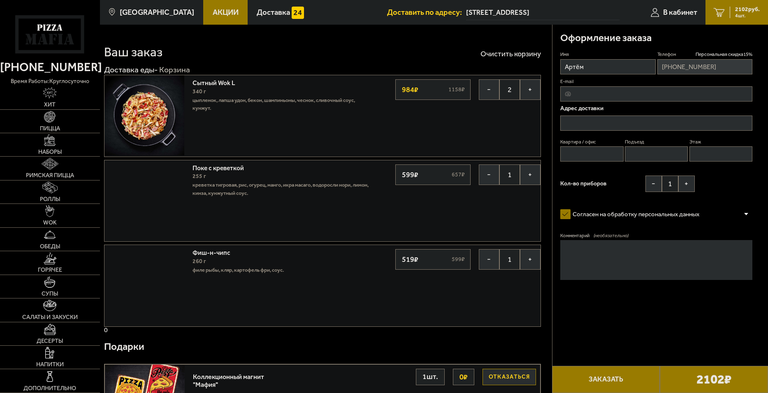
type input "[STREET_ADDRESS]"
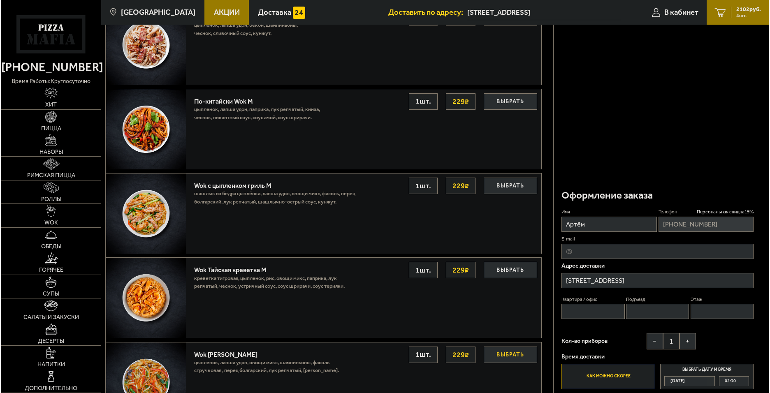
scroll to position [511, 0]
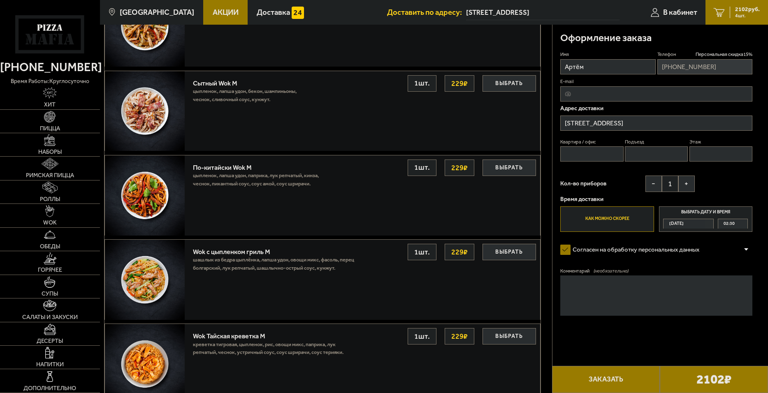
click at [599, 160] on input "Квартира / офис" at bounding box center [591, 153] width 63 height 15
type input "96"
click at [652, 144] on label "Подъезд" at bounding box center [656, 142] width 63 height 7
click at [652, 146] on input "Подъезд" at bounding box center [656, 153] width 63 height 15
type input "2"
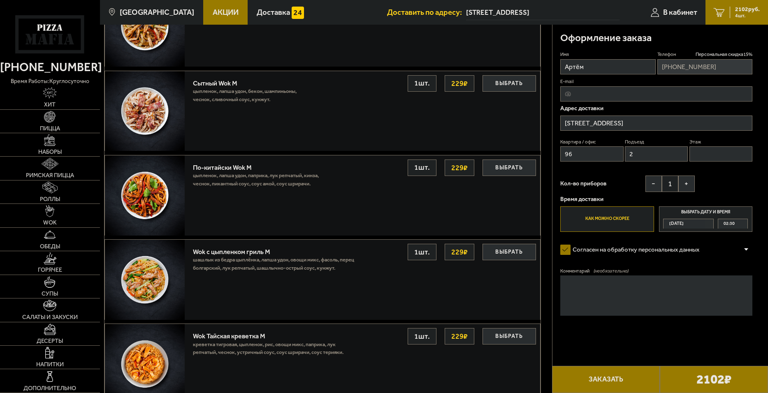
click at [724, 150] on input "Этаж" at bounding box center [720, 153] width 63 height 15
type input "4"
click at [688, 186] on button "+" at bounding box center [686, 184] width 16 height 16
click at [604, 374] on button "Заказать" at bounding box center [606, 379] width 108 height 27
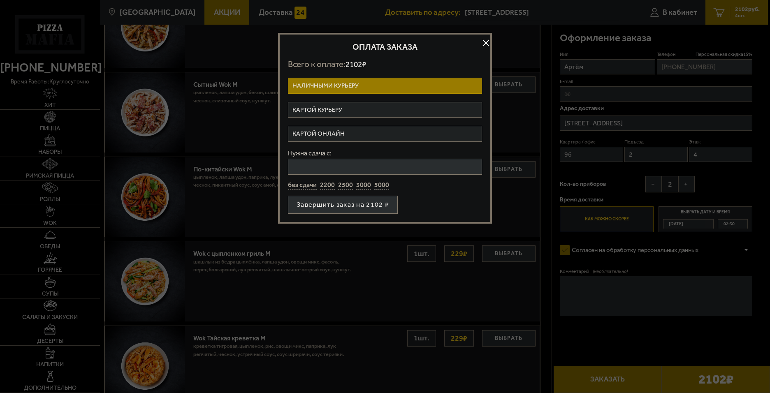
click at [333, 104] on label "Картой курьеру" at bounding box center [385, 110] width 194 height 16
click at [0, 0] on input "Картой курьеру" at bounding box center [0, 0] width 0 height 0
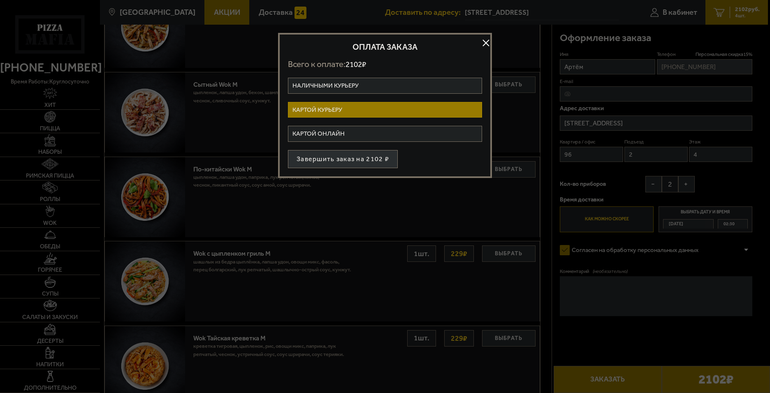
click at [335, 165] on button "Завершить заказ на 2102 ₽" at bounding box center [343, 159] width 110 height 18
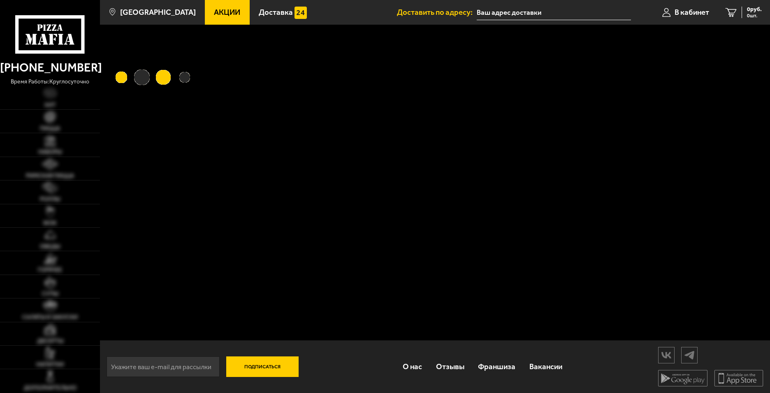
type input "[STREET_ADDRESS]"
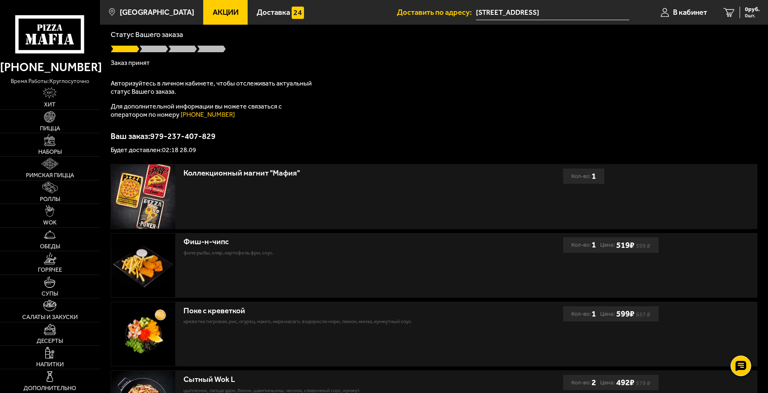
scroll to position [41, 0]
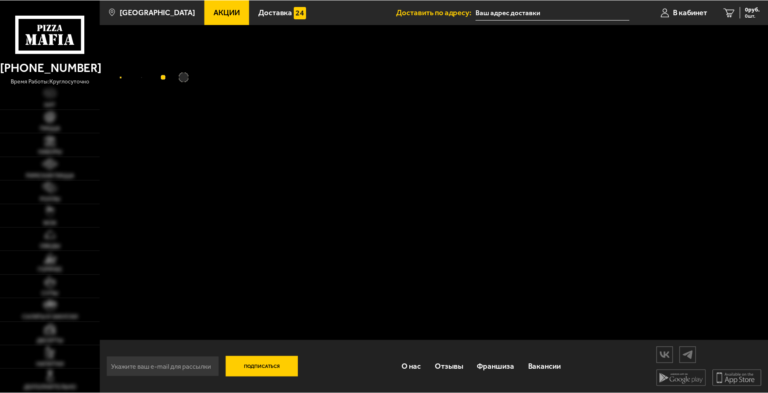
scroll to position [41, 0]
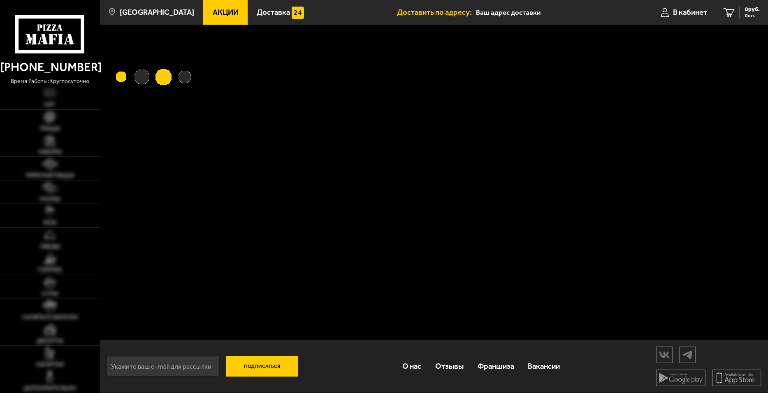
type input "[STREET_ADDRESS]"
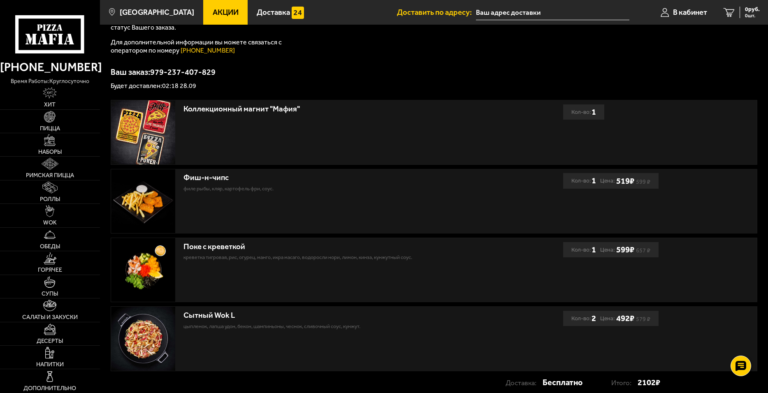
scroll to position [185, 0]
